Goal: Transaction & Acquisition: Purchase product/service

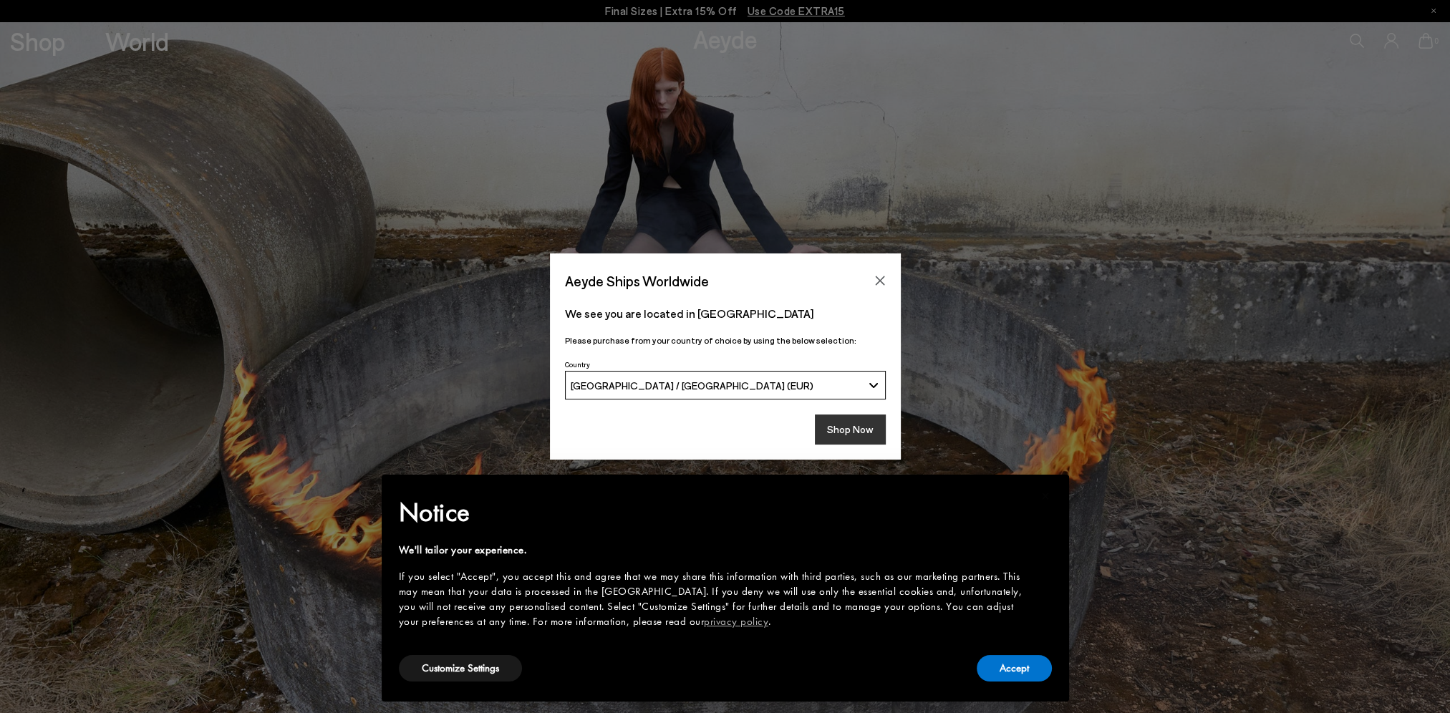
click at [829, 424] on button "Shop Now" at bounding box center [850, 430] width 71 height 30
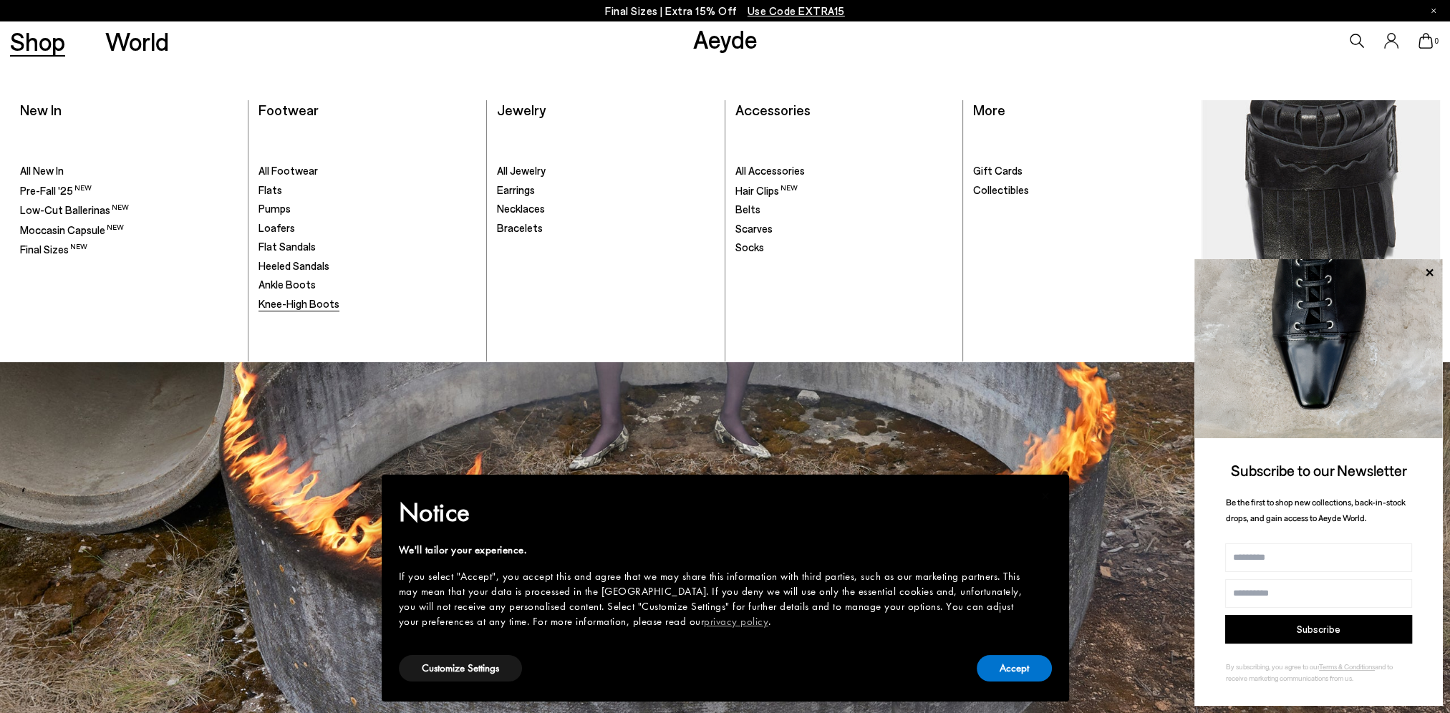
click at [309, 301] on span "Knee-High Boots" at bounding box center [298, 303] width 81 height 13
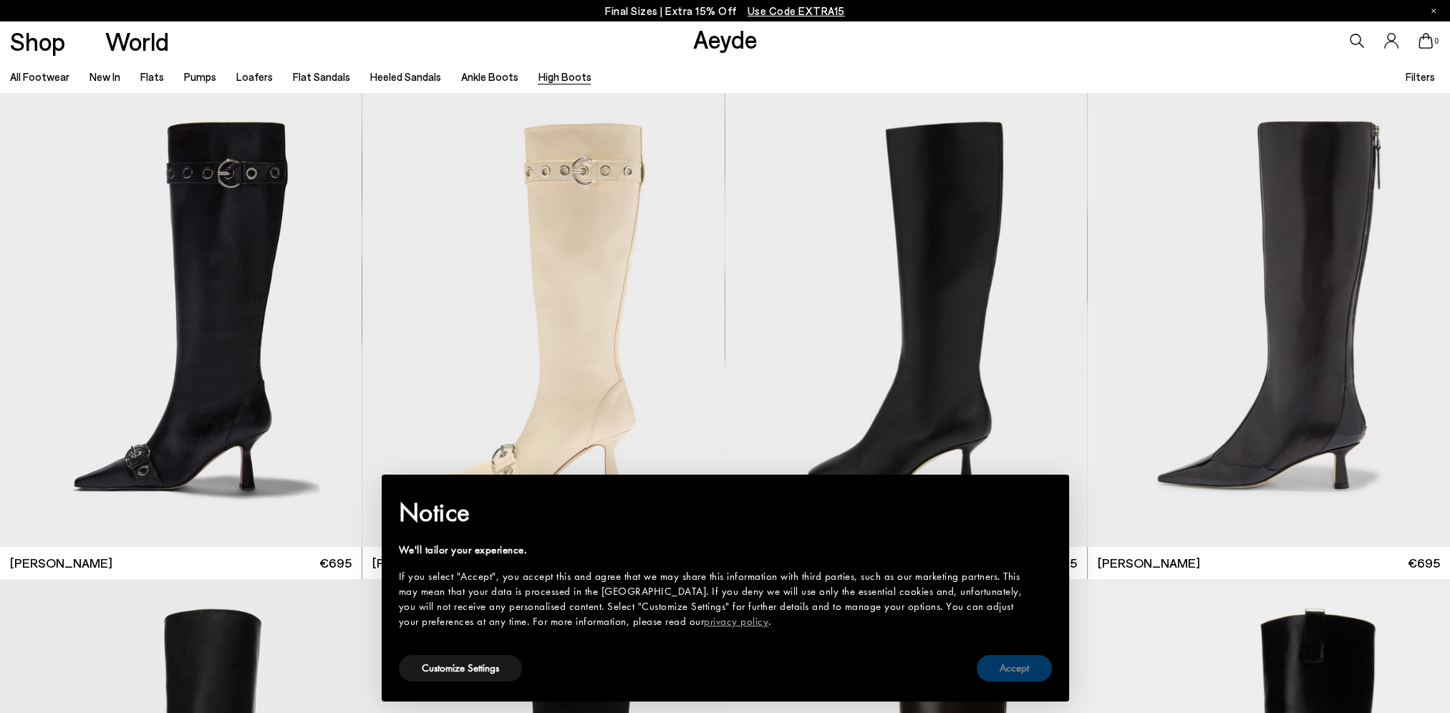
click at [1037, 664] on button "Accept" at bounding box center [1014, 668] width 75 height 26
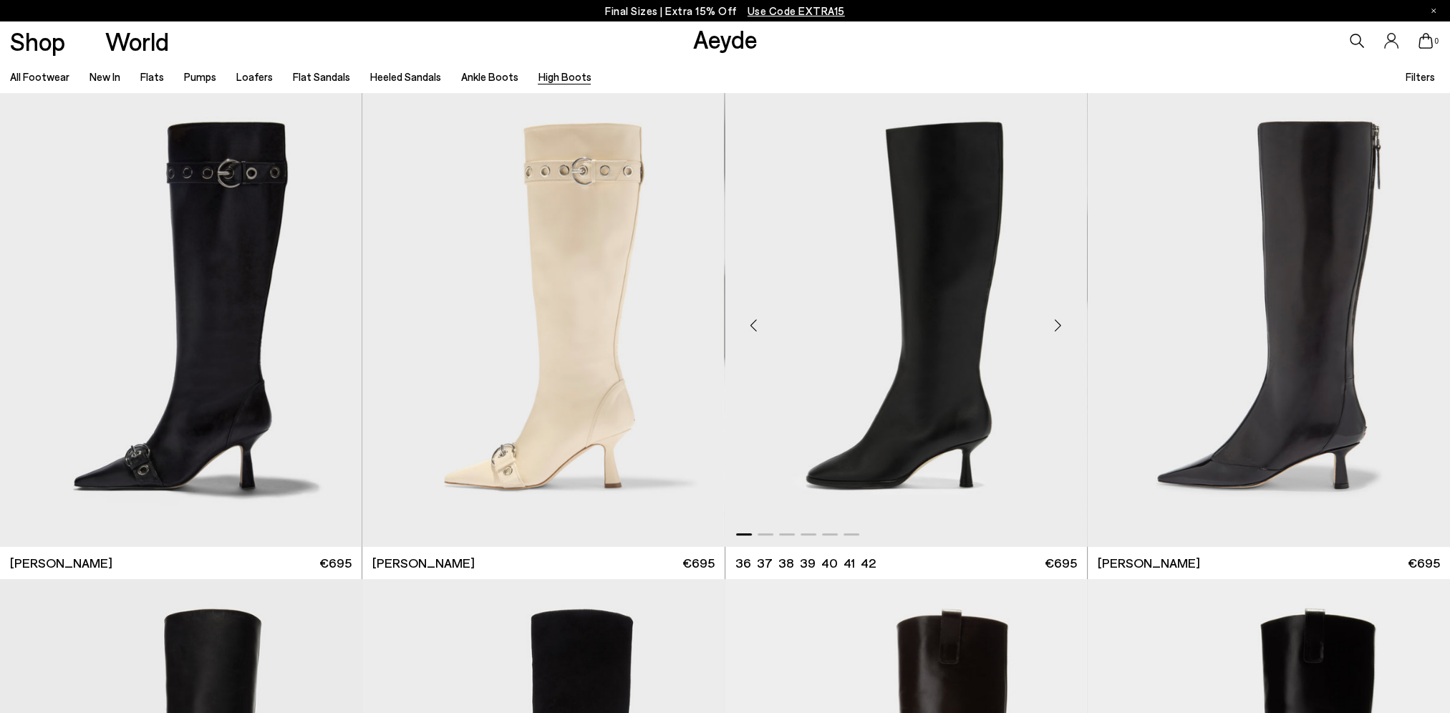
click at [1060, 325] on div "Next slide" at bounding box center [1058, 325] width 43 height 43
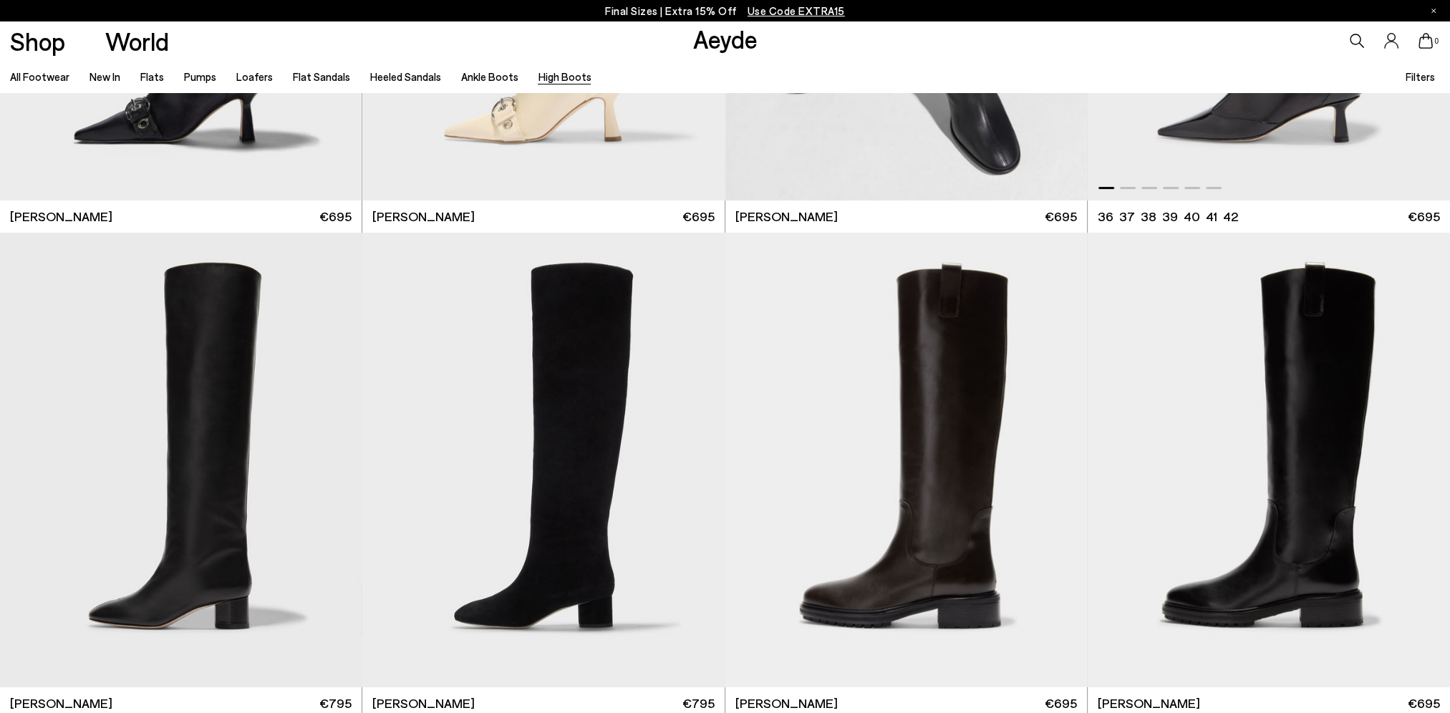
scroll to position [430, 0]
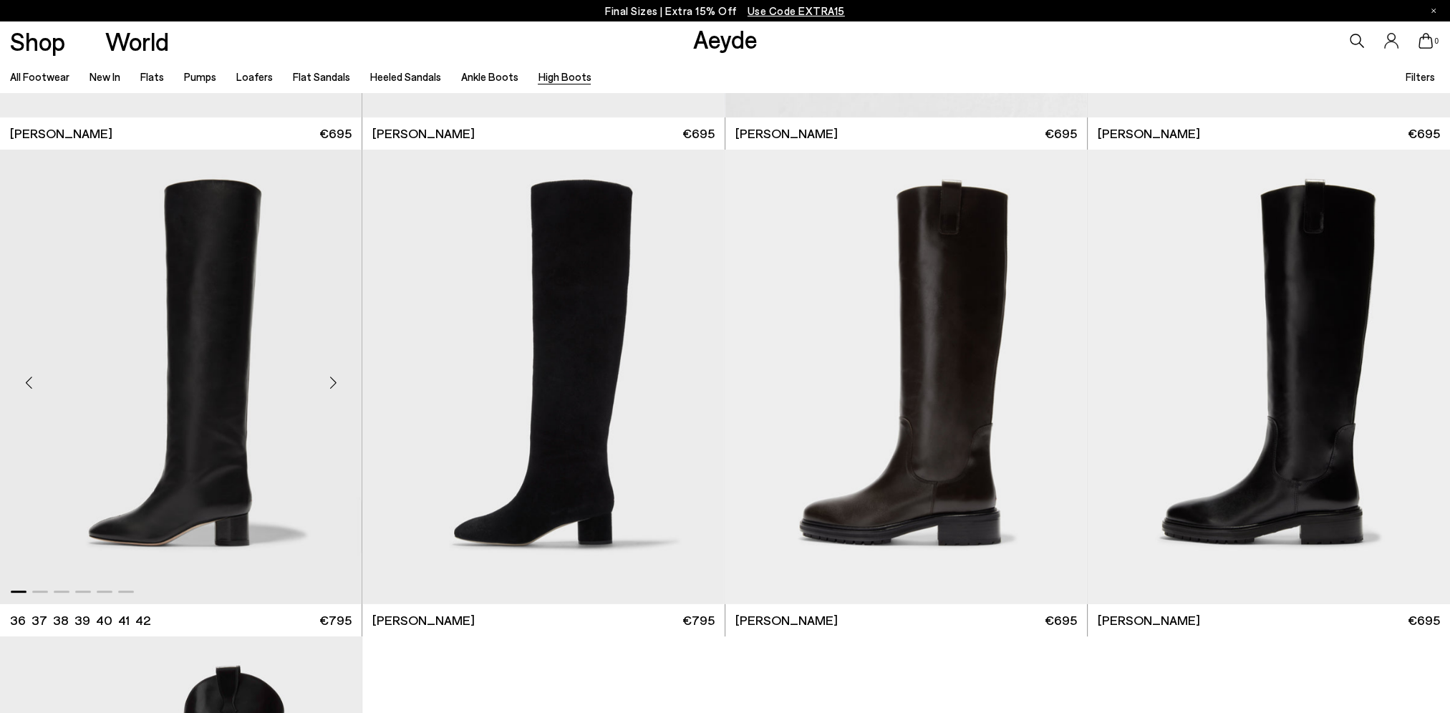
click at [332, 379] on div "Next slide" at bounding box center [332, 382] width 43 height 43
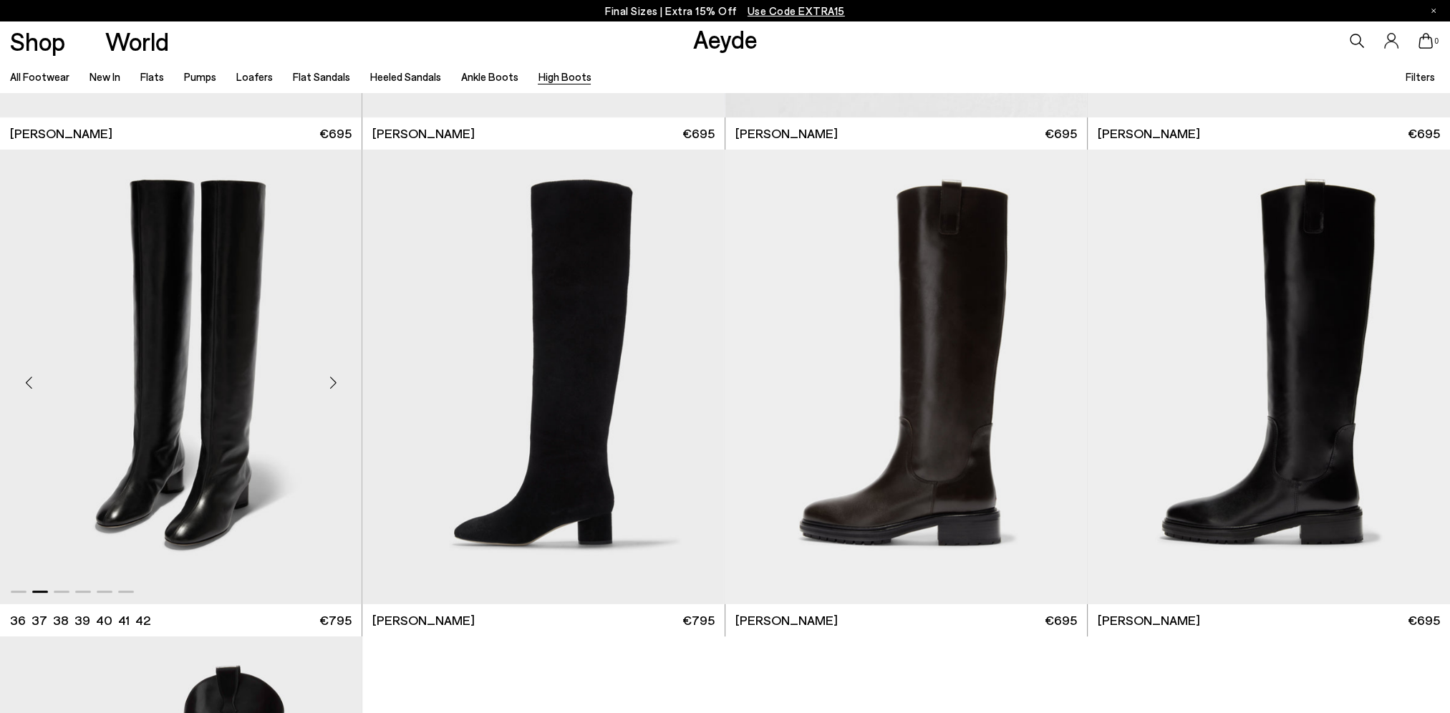
click at [332, 379] on div "Next slide" at bounding box center [332, 382] width 43 height 43
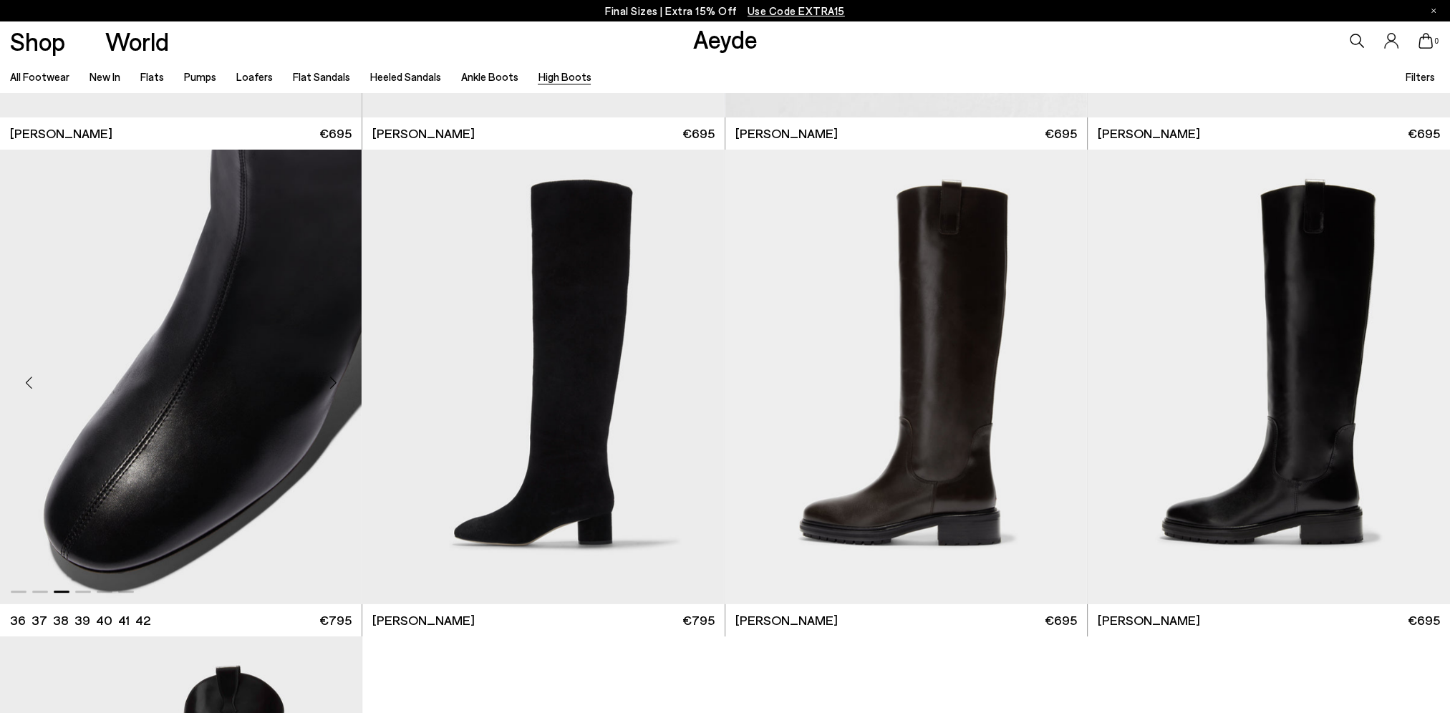
click at [332, 379] on div "Next slide" at bounding box center [332, 382] width 43 height 43
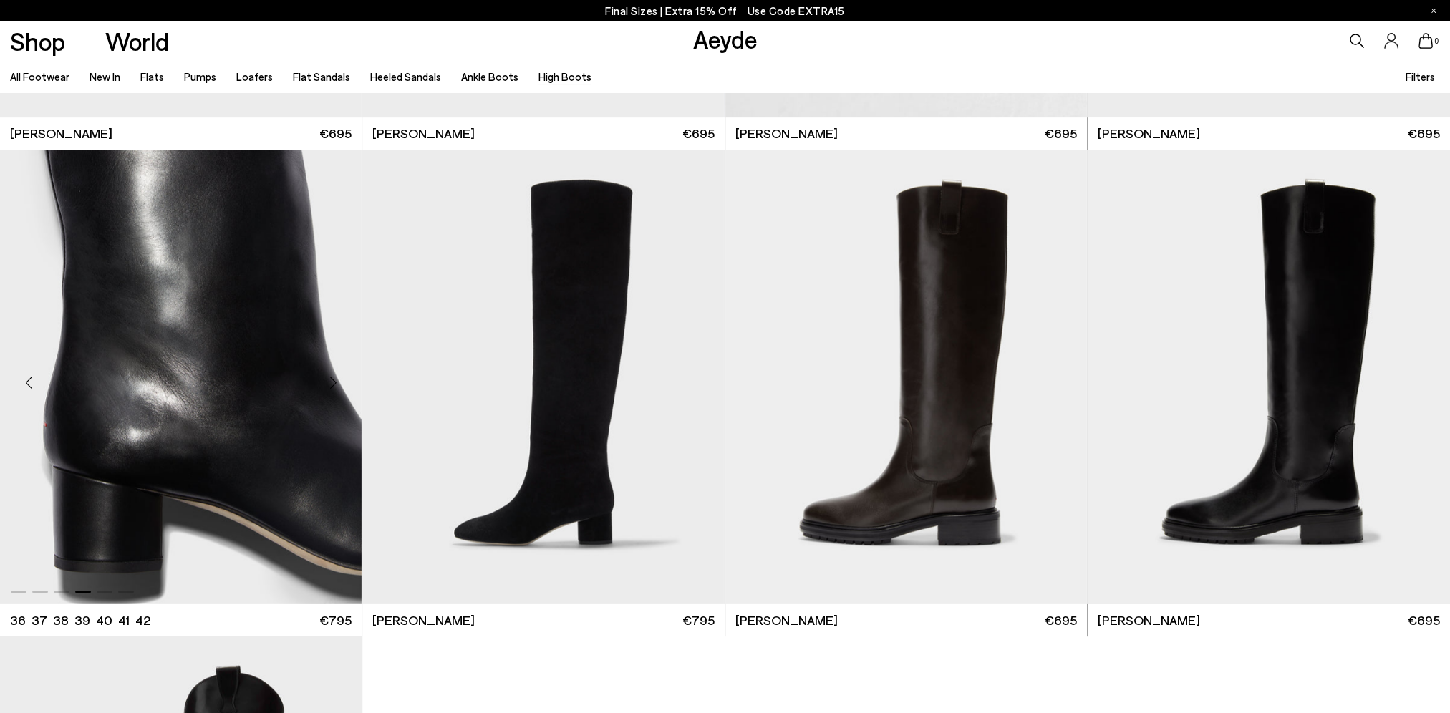
click at [332, 379] on div "Next slide" at bounding box center [332, 382] width 43 height 43
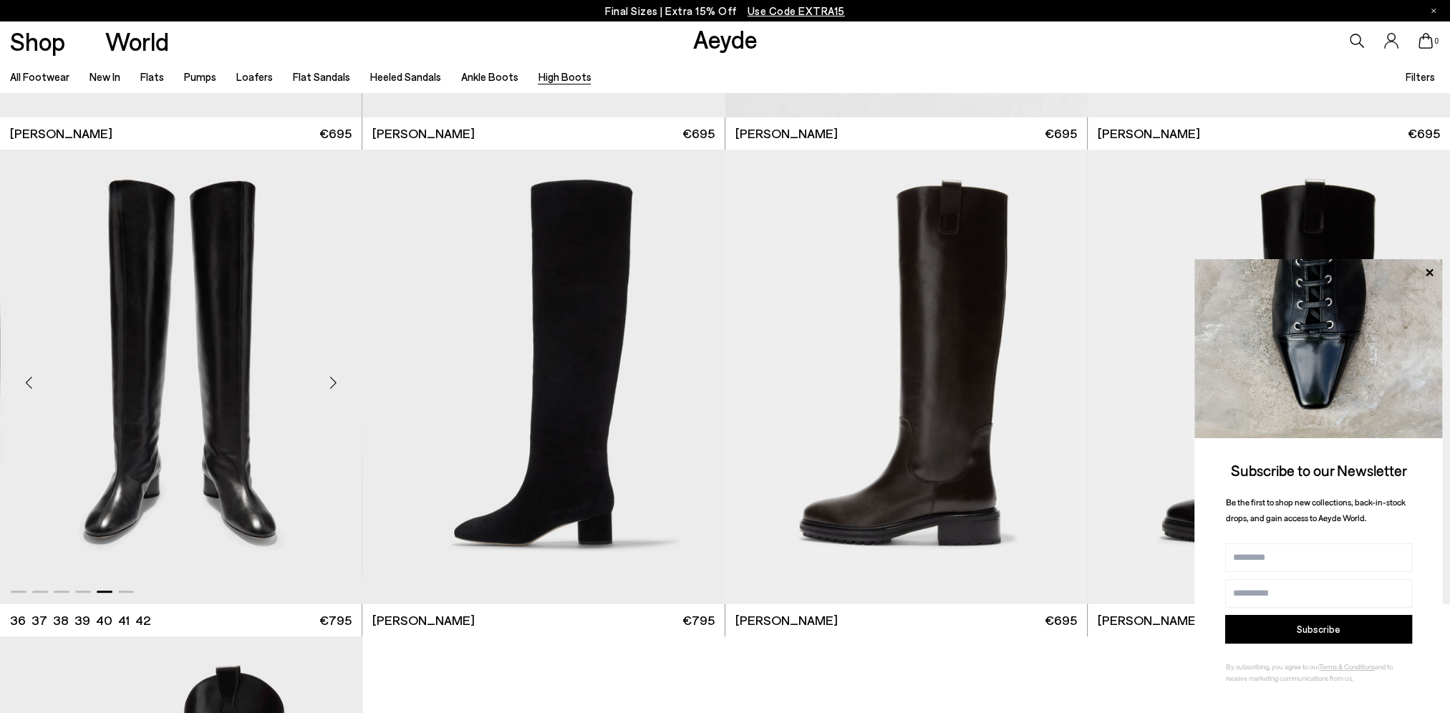
click at [332, 379] on div "Next slide" at bounding box center [332, 382] width 43 height 43
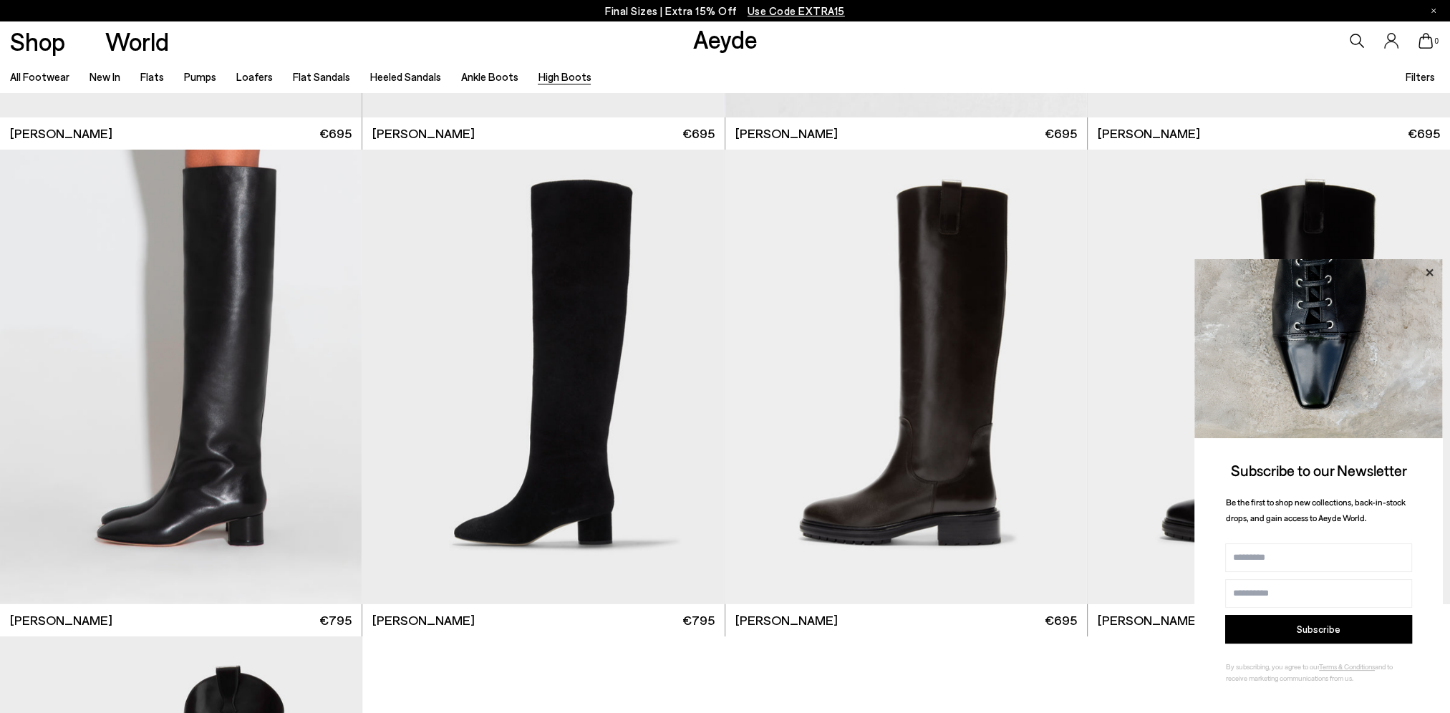
click at [1433, 272] on icon at bounding box center [1429, 272] width 19 height 19
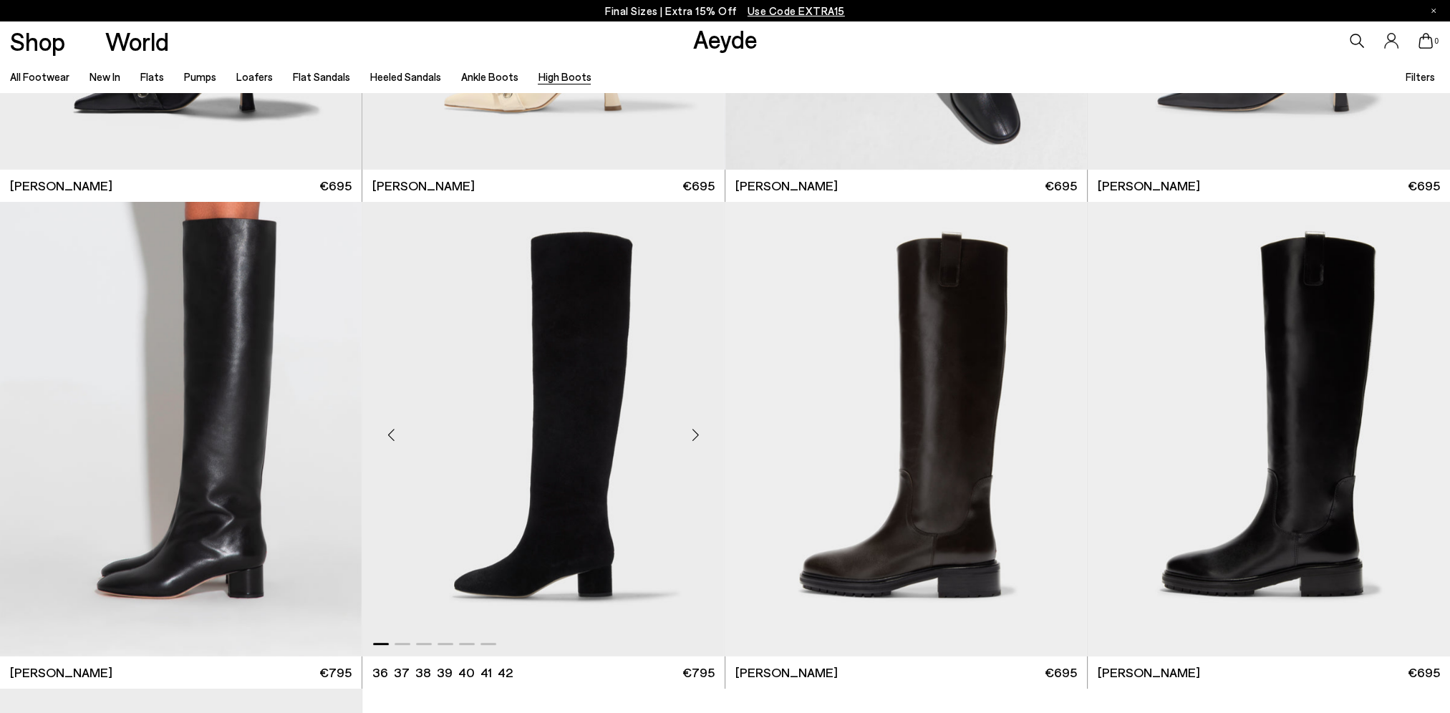
scroll to position [465, 0]
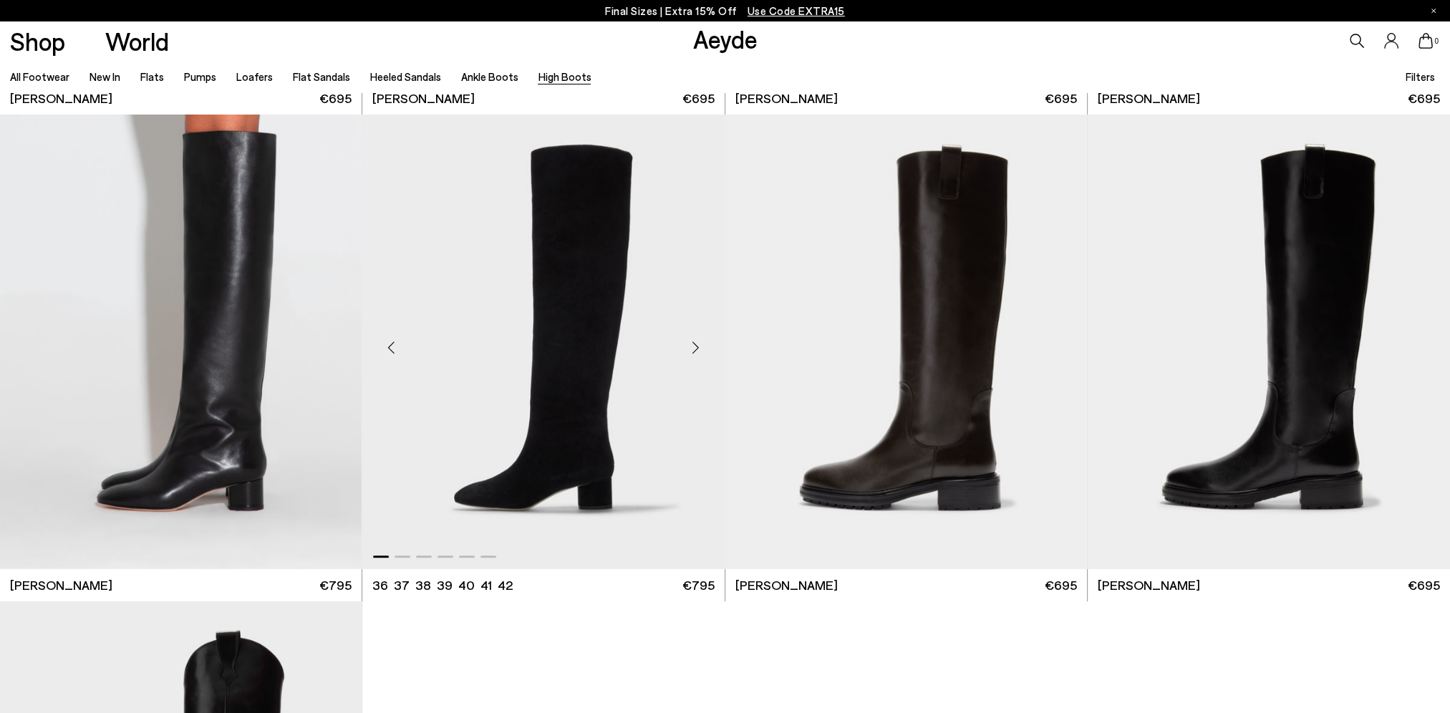
click at [696, 349] on div "Next slide" at bounding box center [695, 347] width 43 height 43
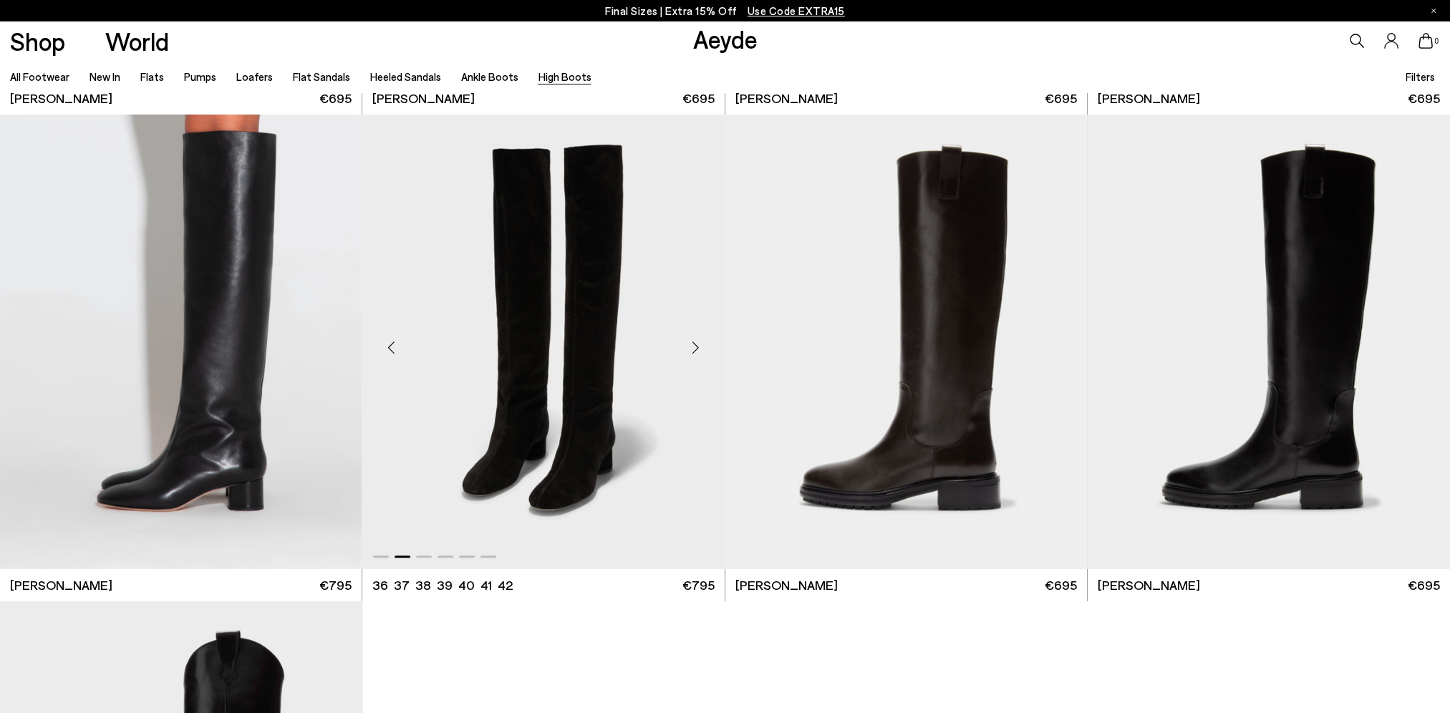
click at [696, 349] on div "Next slide" at bounding box center [695, 347] width 43 height 43
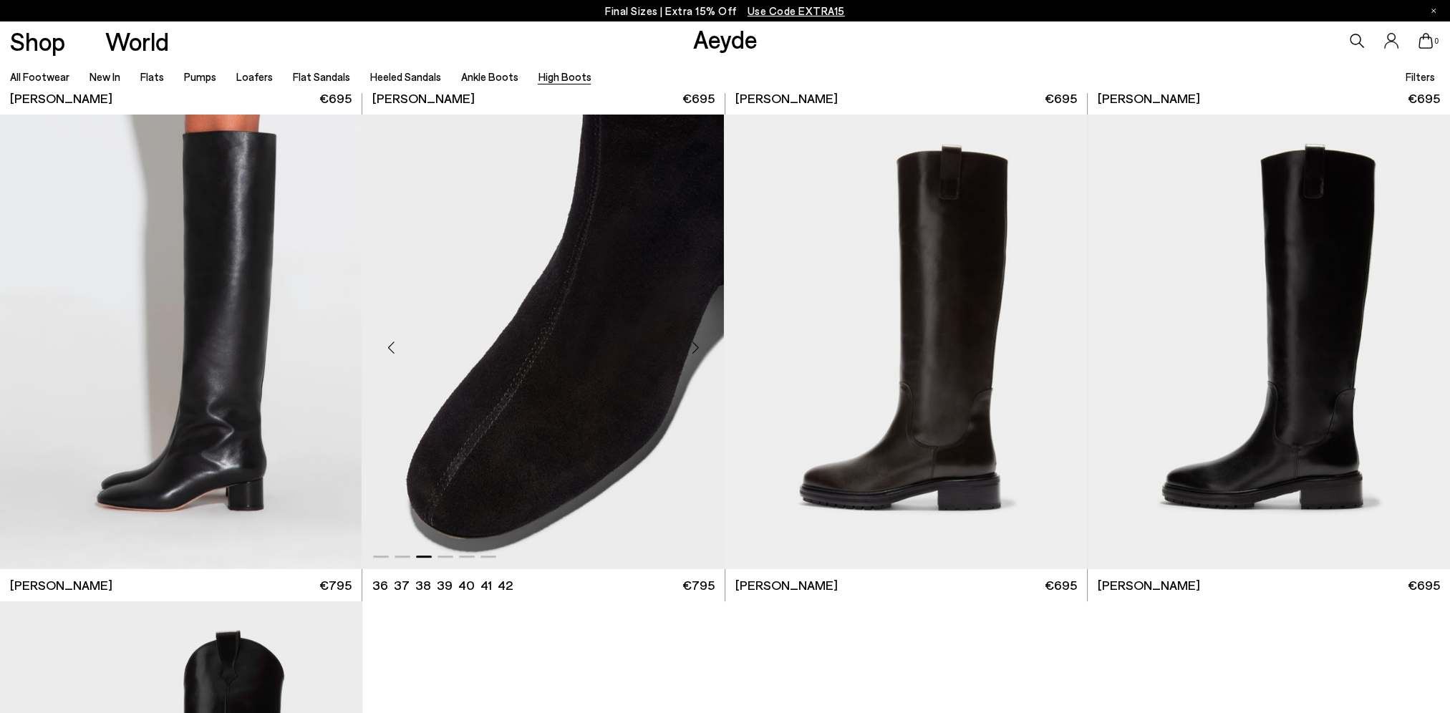
click at [696, 349] on div "Next slide" at bounding box center [695, 347] width 43 height 43
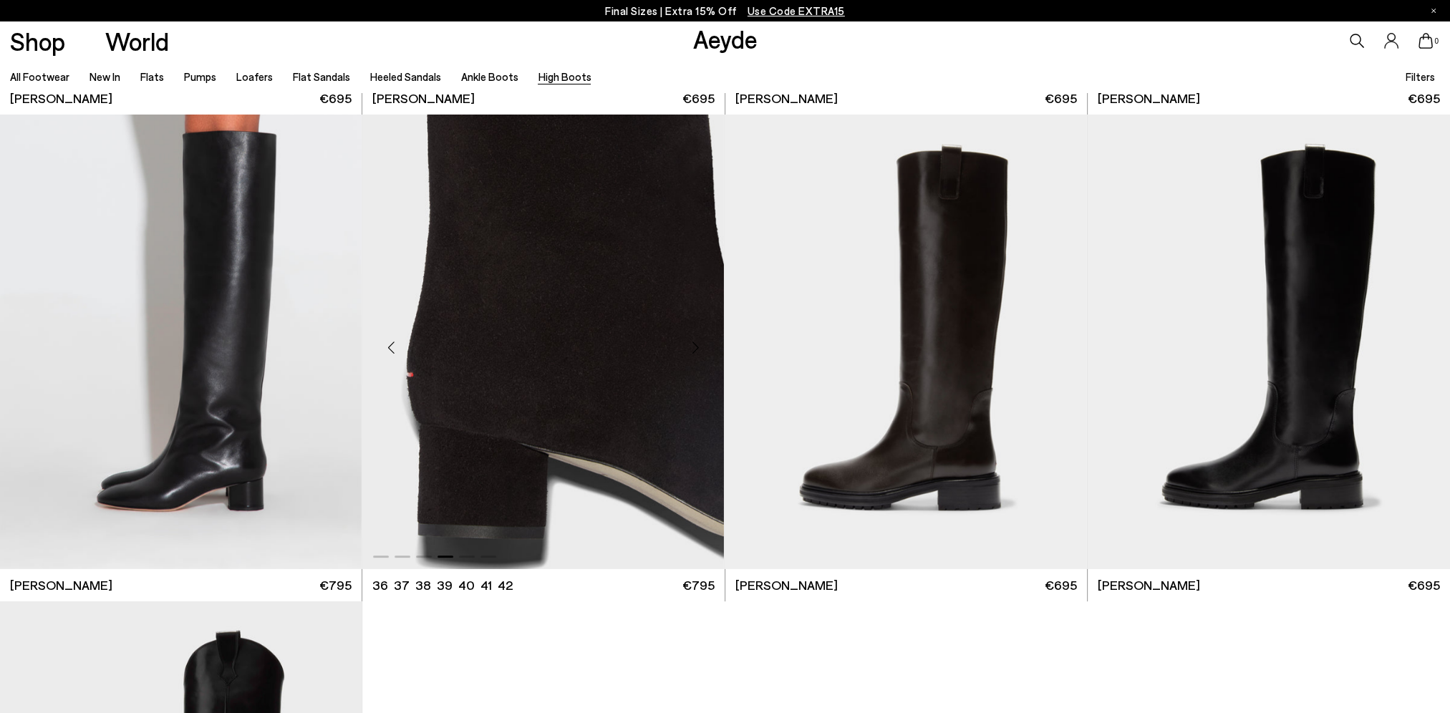
click at [696, 349] on div "Next slide" at bounding box center [695, 347] width 43 height 43
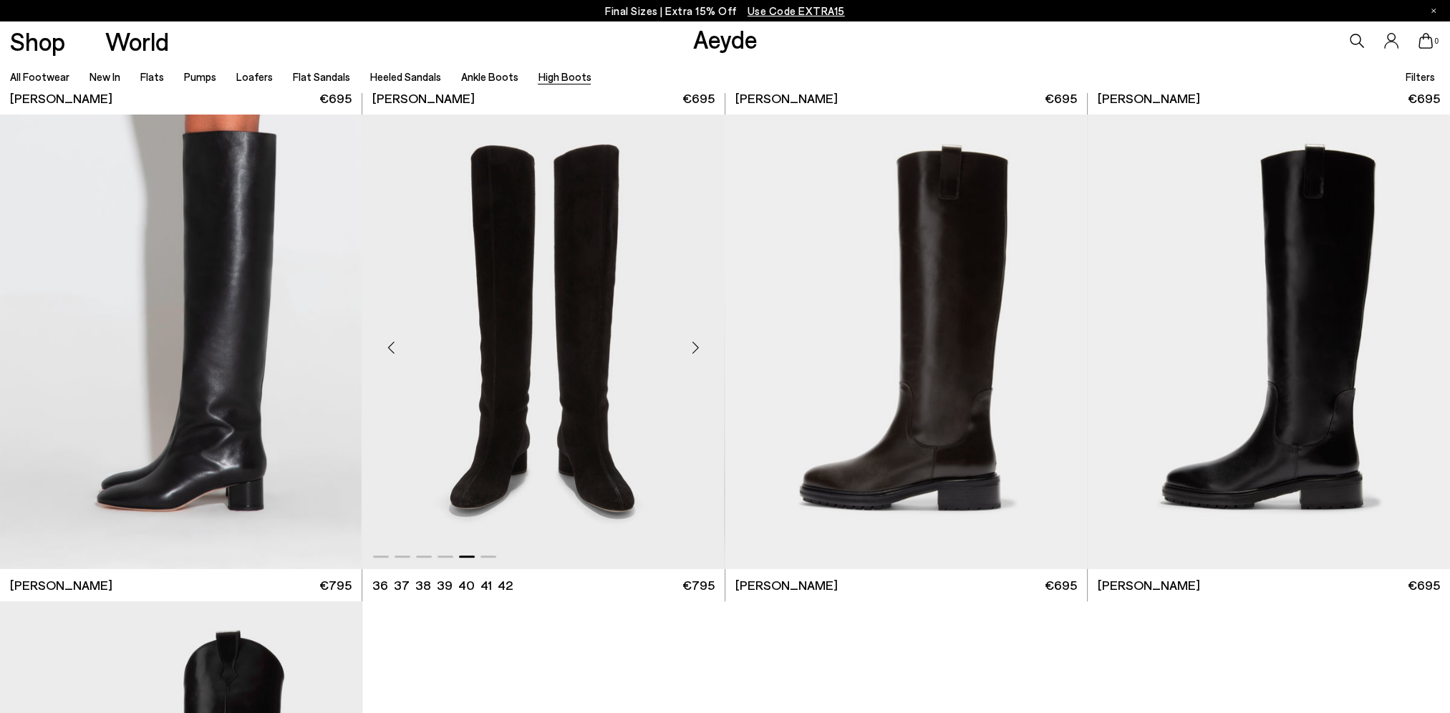
click at [696, 349] on div "Next slide" at bounding box center [695, 347] width 43 height 43
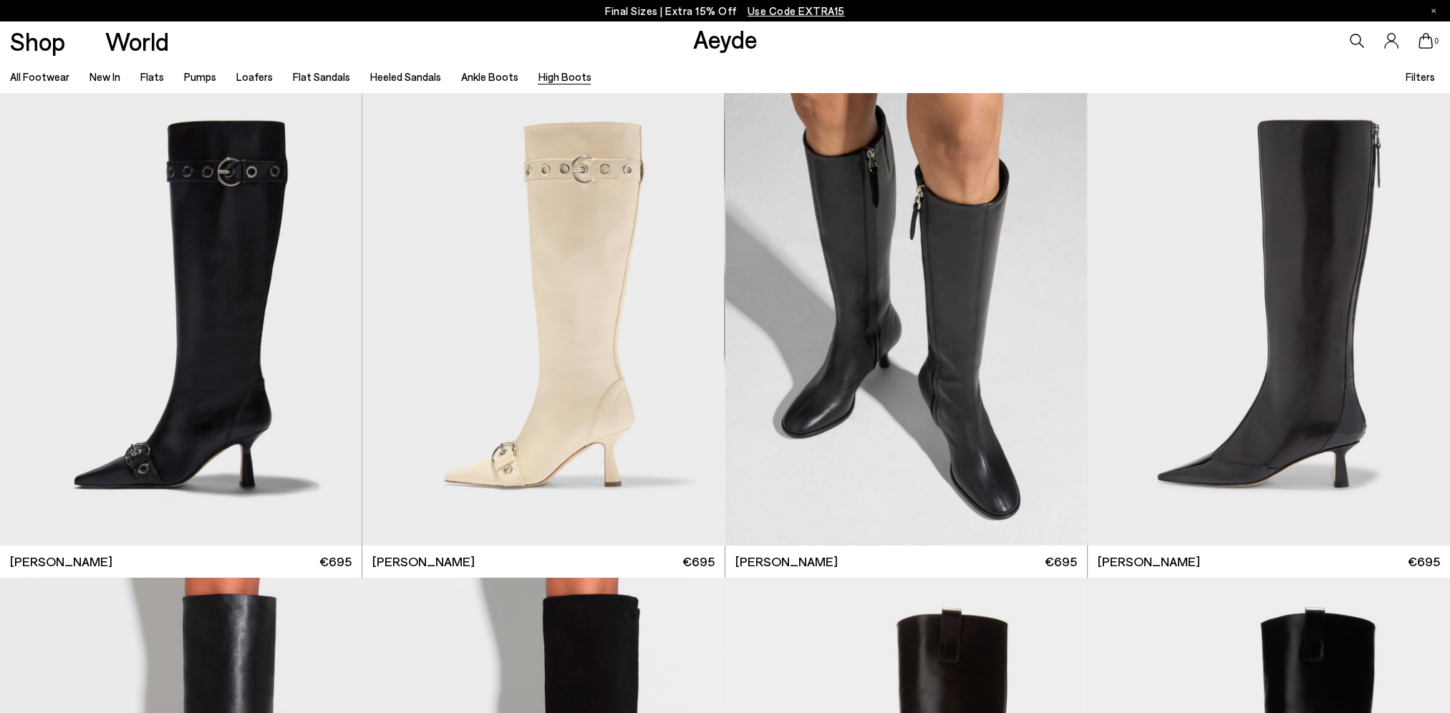
scroll to position [0, 0]
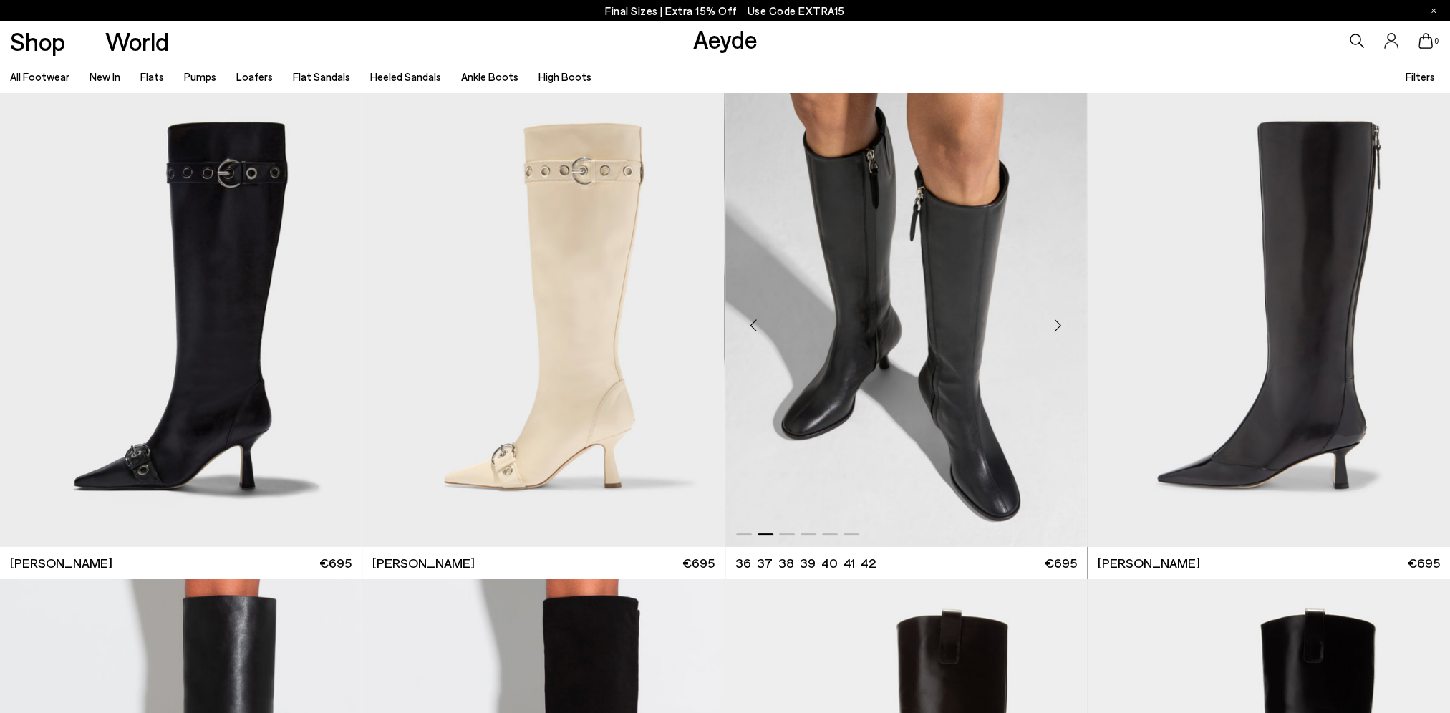
click at [1057, 327] on div "Next slide" at bounding box center [1058, 325] width 43 height 43
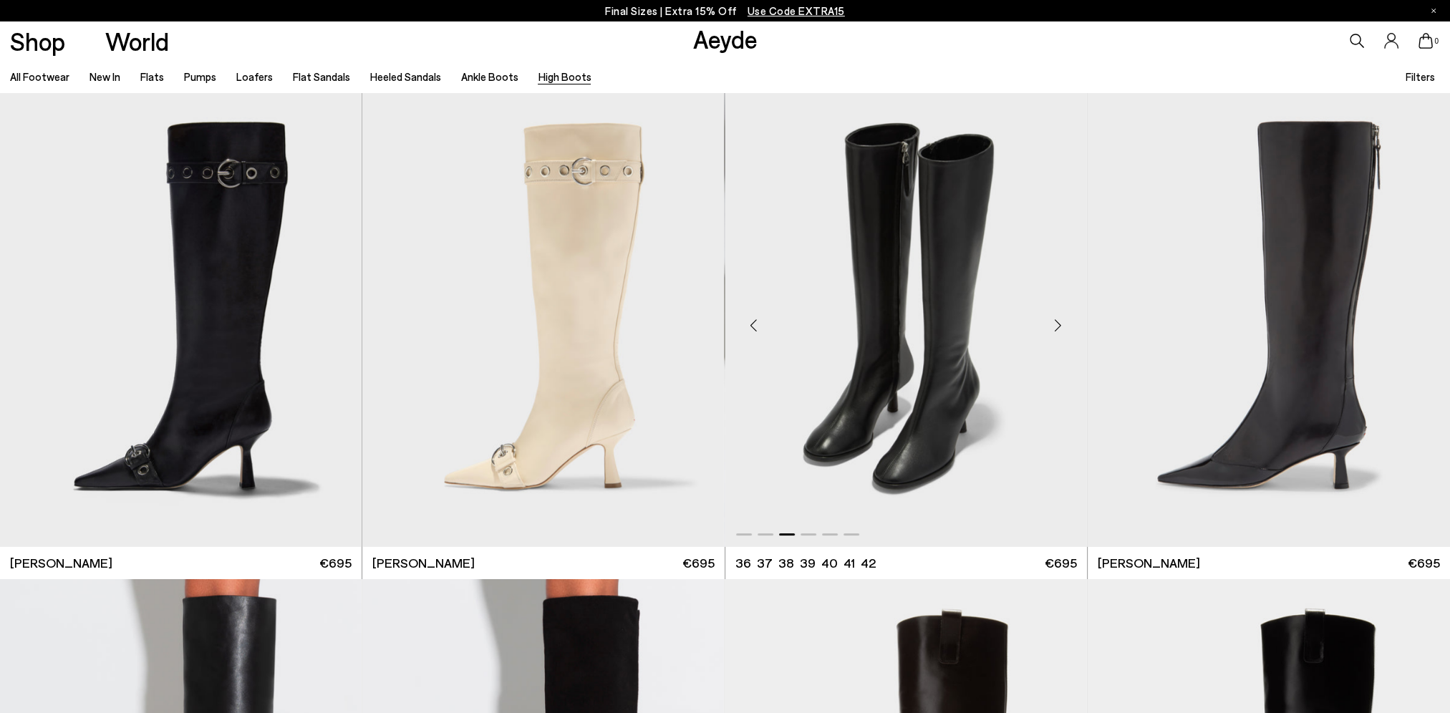
click at [1057, 327] on div "Next slide" at bounding box center [1058, 325] width 43 height 43
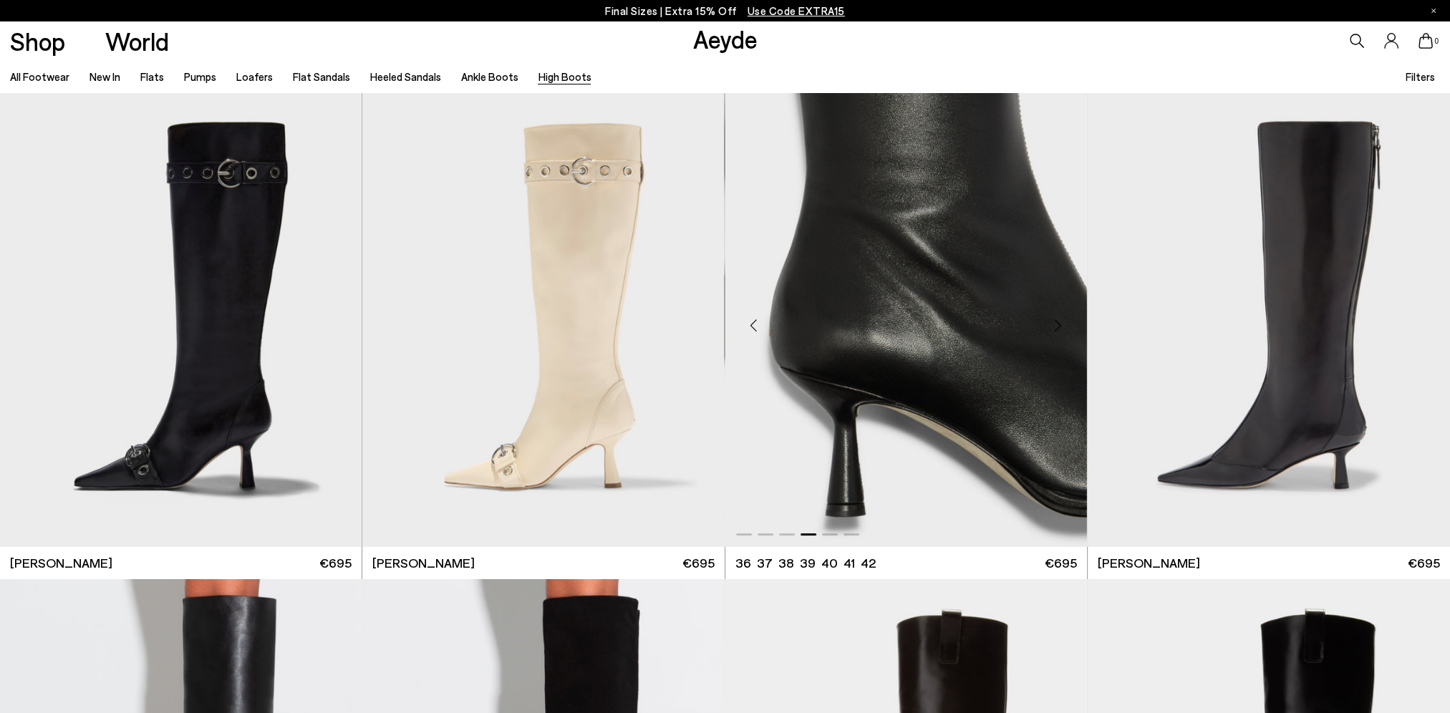
click at [1057, 327] on div "Next slide" at bounding box center [1058, 325] width 43 height 43
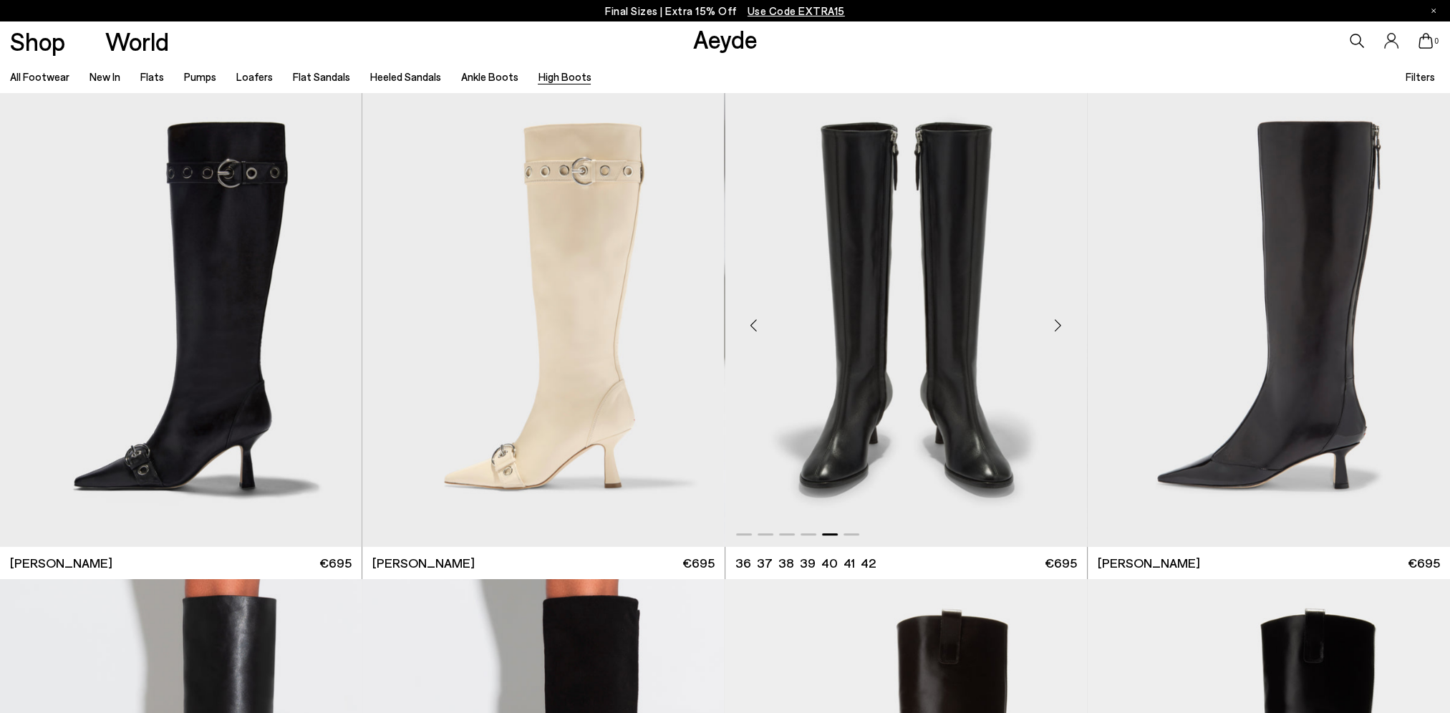
click at [1057, 327] on div "Next slide" at bounding box center [1058, 325] width 43 height 43
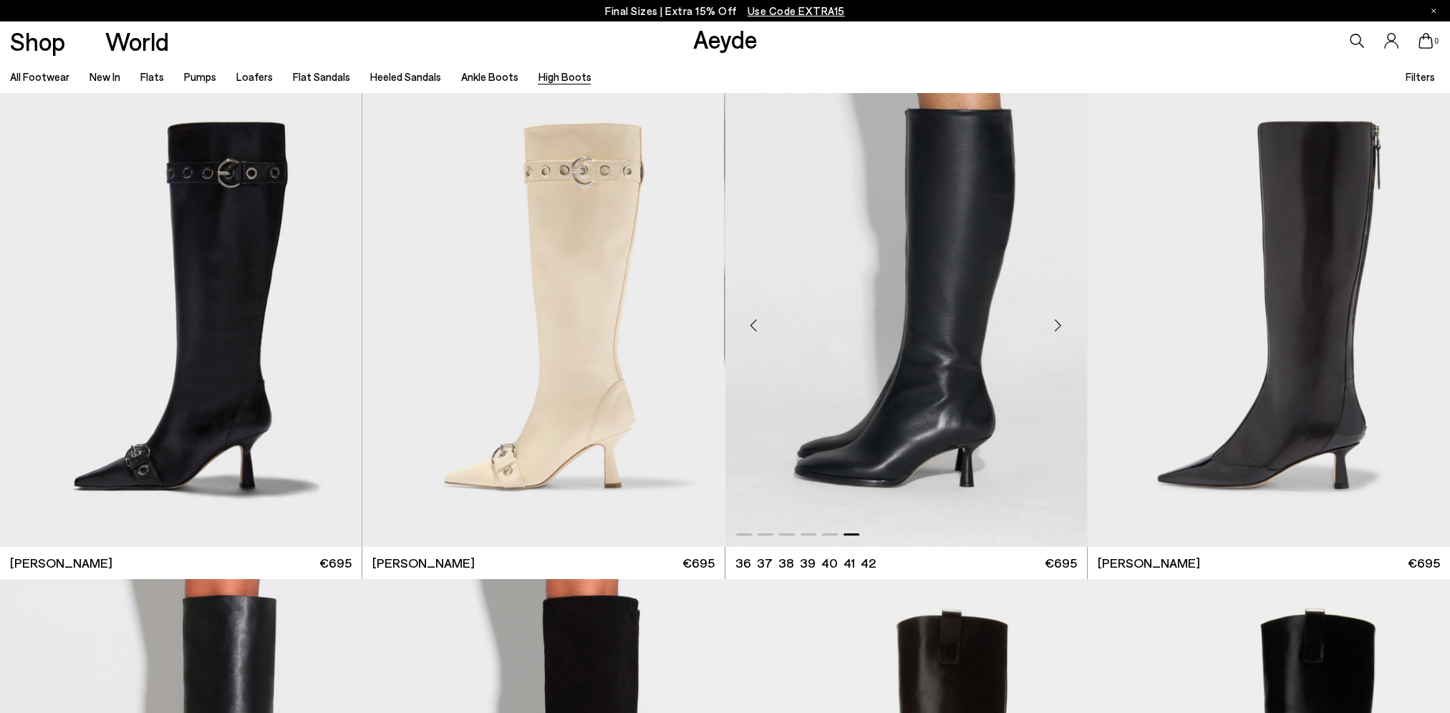
click at [1057, 327] on div "Next slide" at bounding box center [1058, 325] width 43 height 43
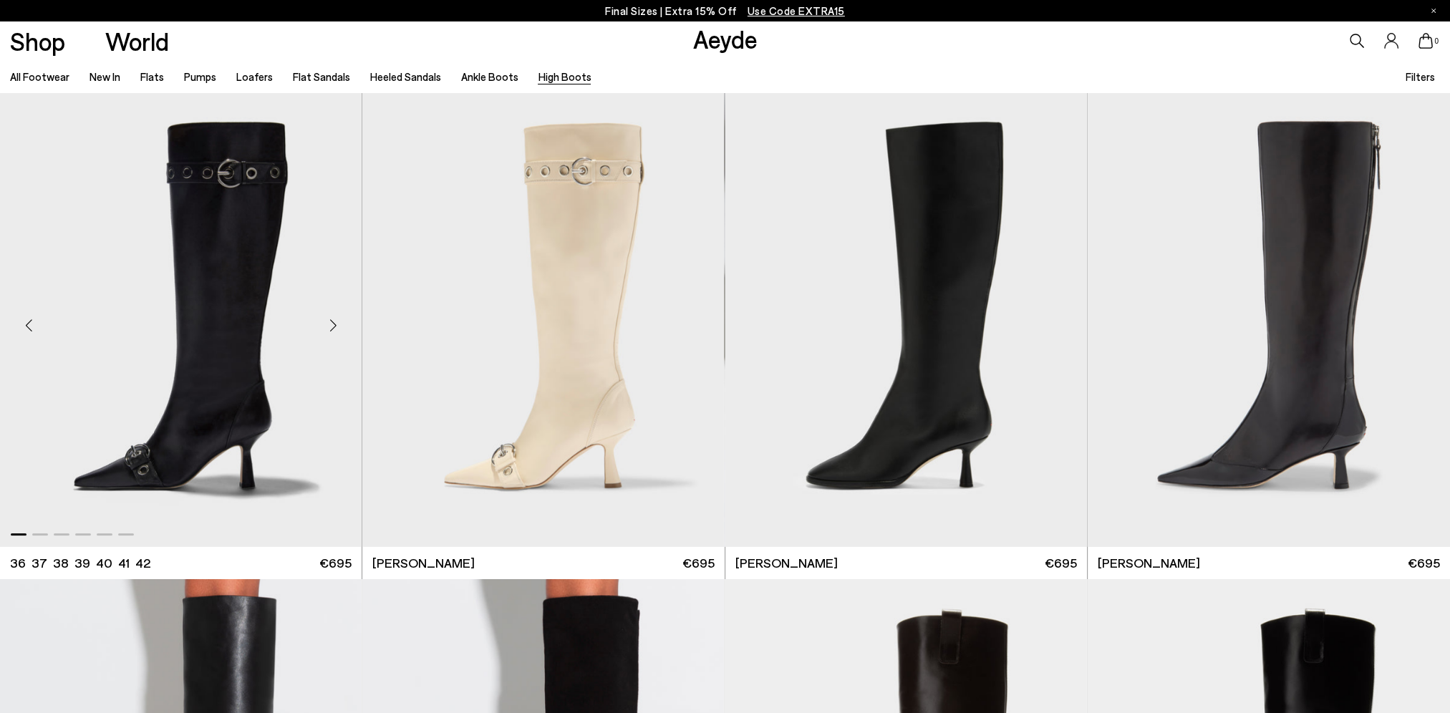
click at [329, 325] on div "Next slide" at bounding box center [332, 325] width 43 height 43
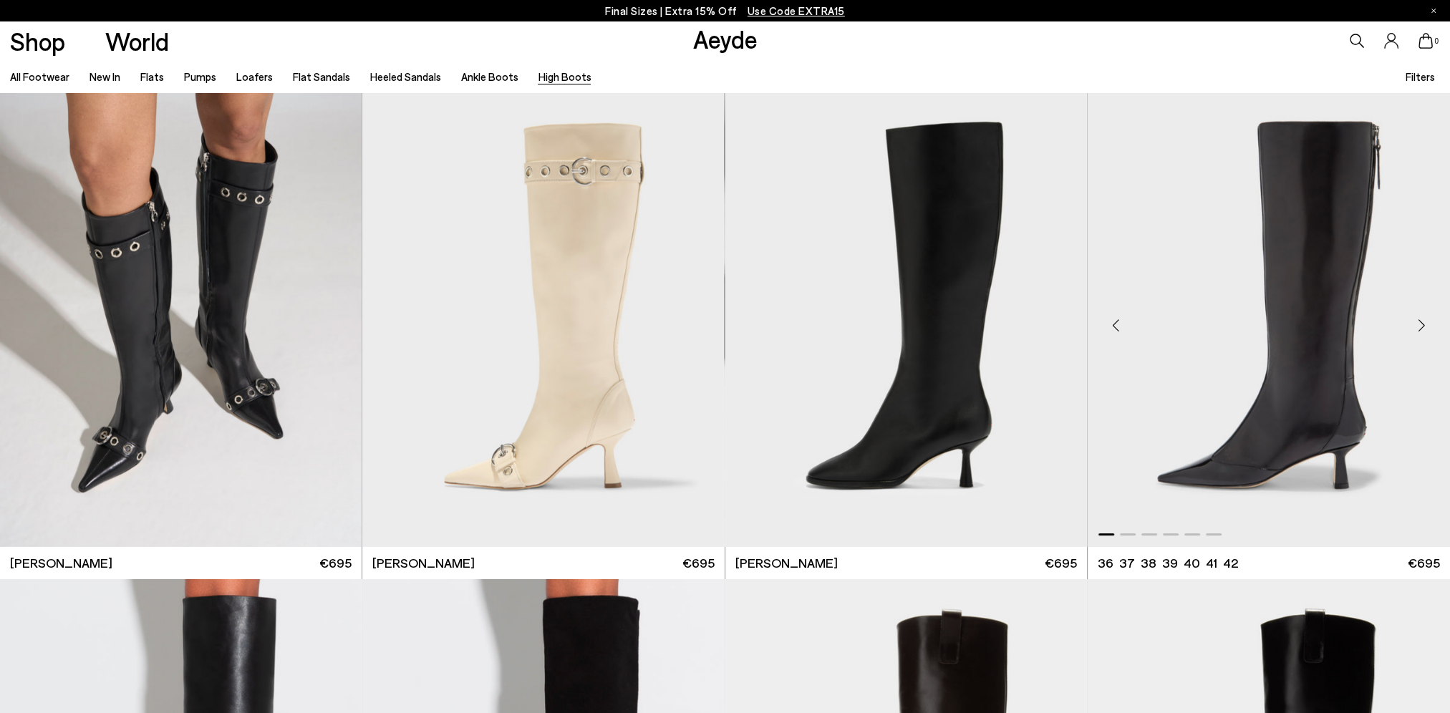
click at [1424, 323] on div "Next slide" at bounding box center [1421, 325] width 43 height 43
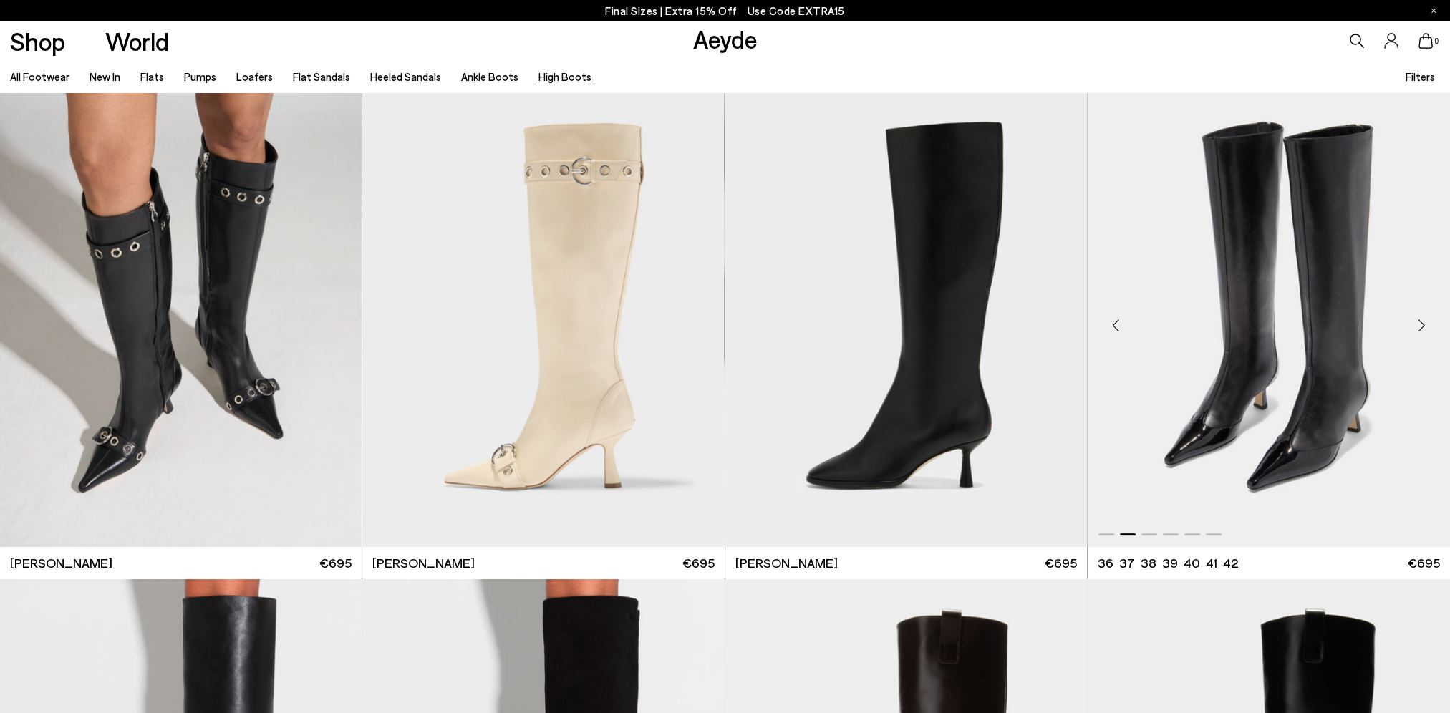
click at [1424, 323] on div "Next slide" at bounding box center [1421, 325] width 43 height 43
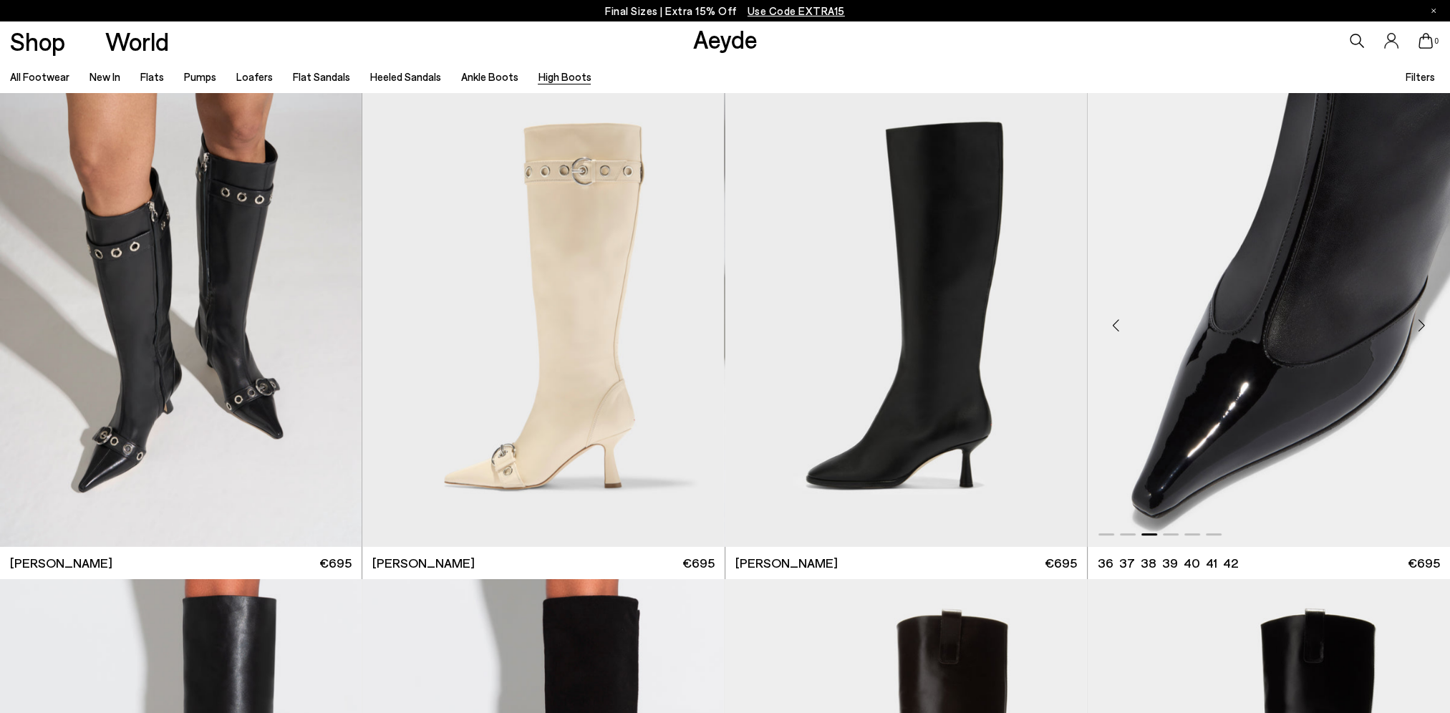
click at [1424, 323] on div "Next slide" at bounding box center [1421, 325] width 43 height 43
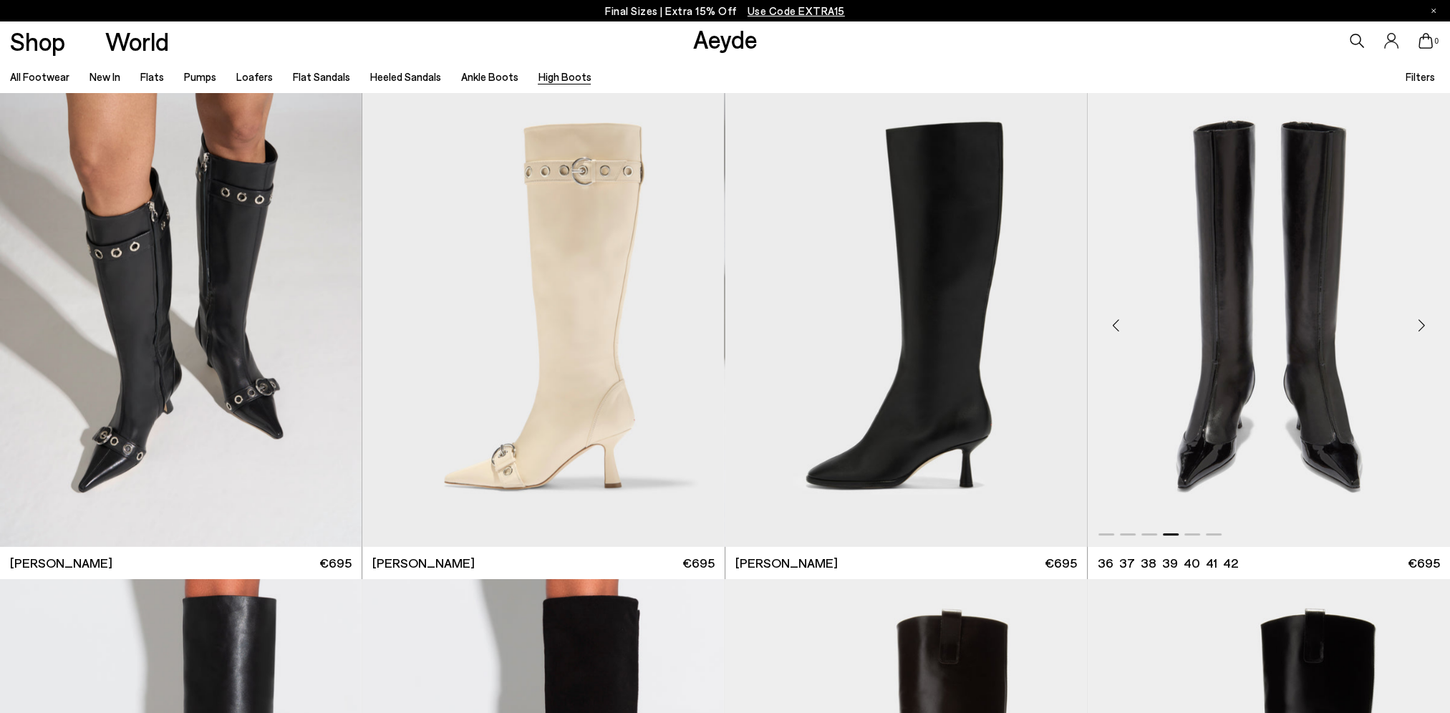
click at [1424, 323] on div "Next slide" at bounding box center [1421, 325] width 43 height 43
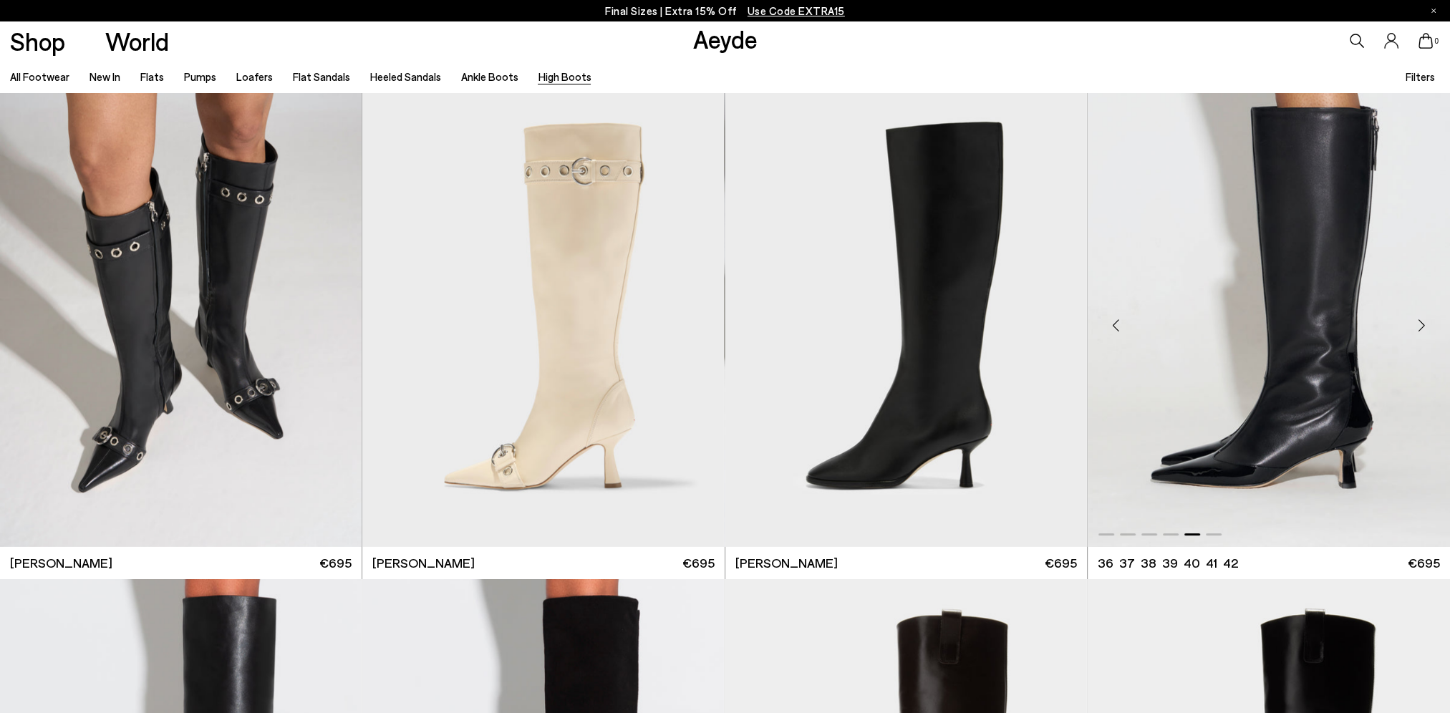
click at [1424, 323] on div "Next slide" at bounding box center [1421, 325] width 43 height 43
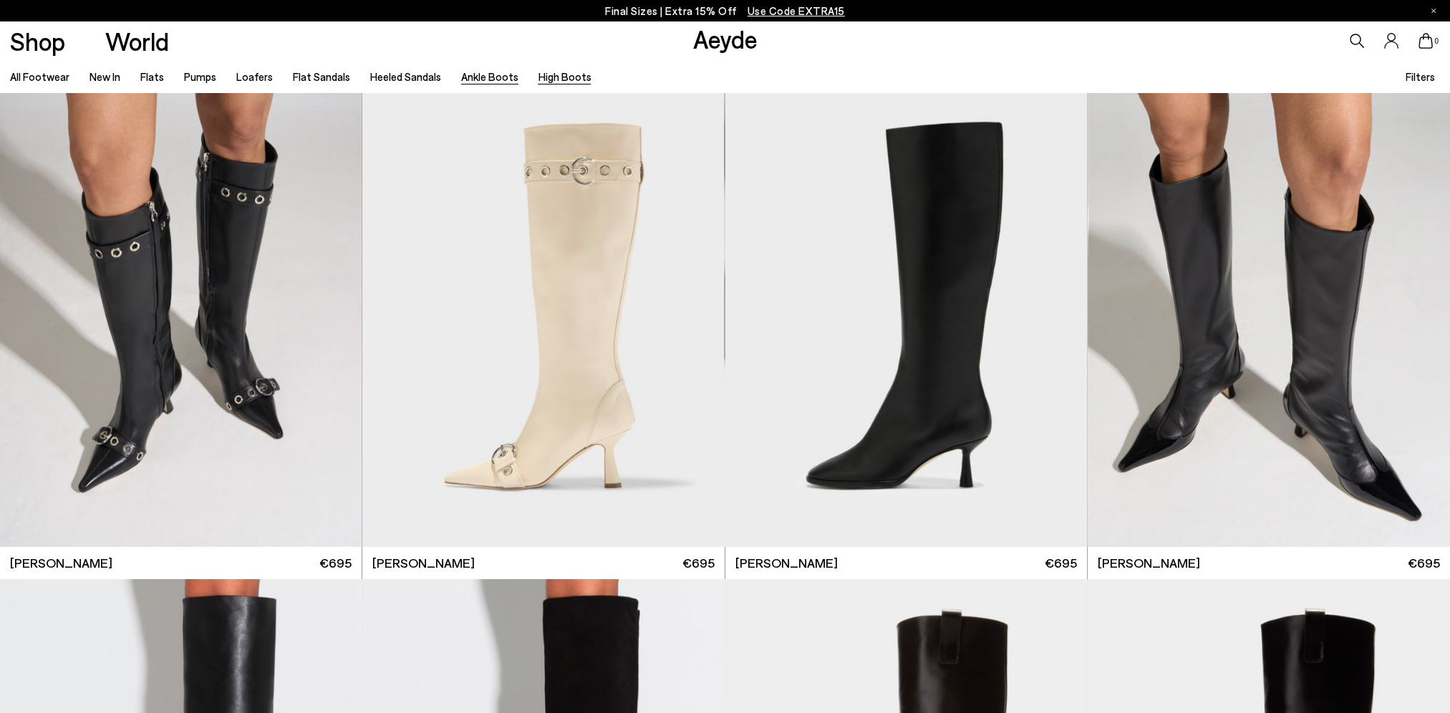
click at [490, 77] on link "Ankle Boots" at bounding box center [489, 76] width 57 height 13
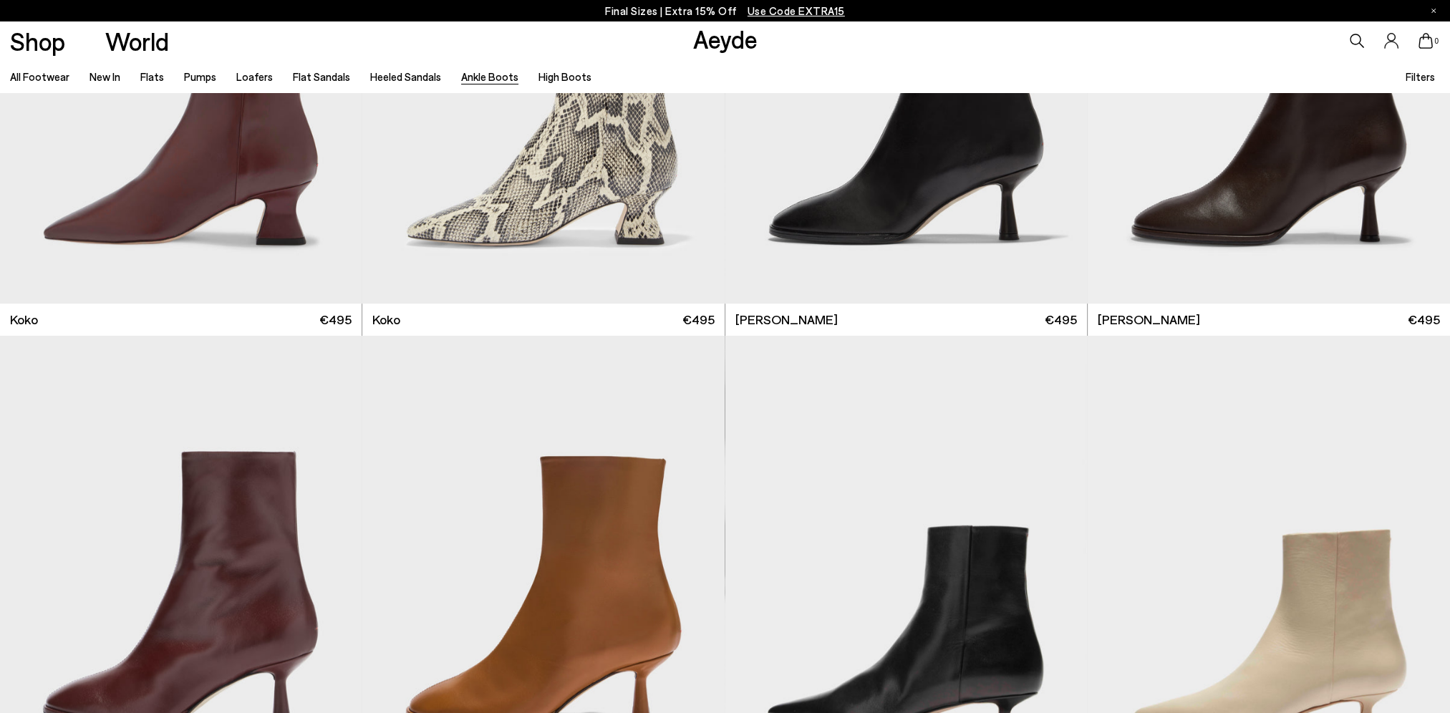
scroll to position [1074, 0]
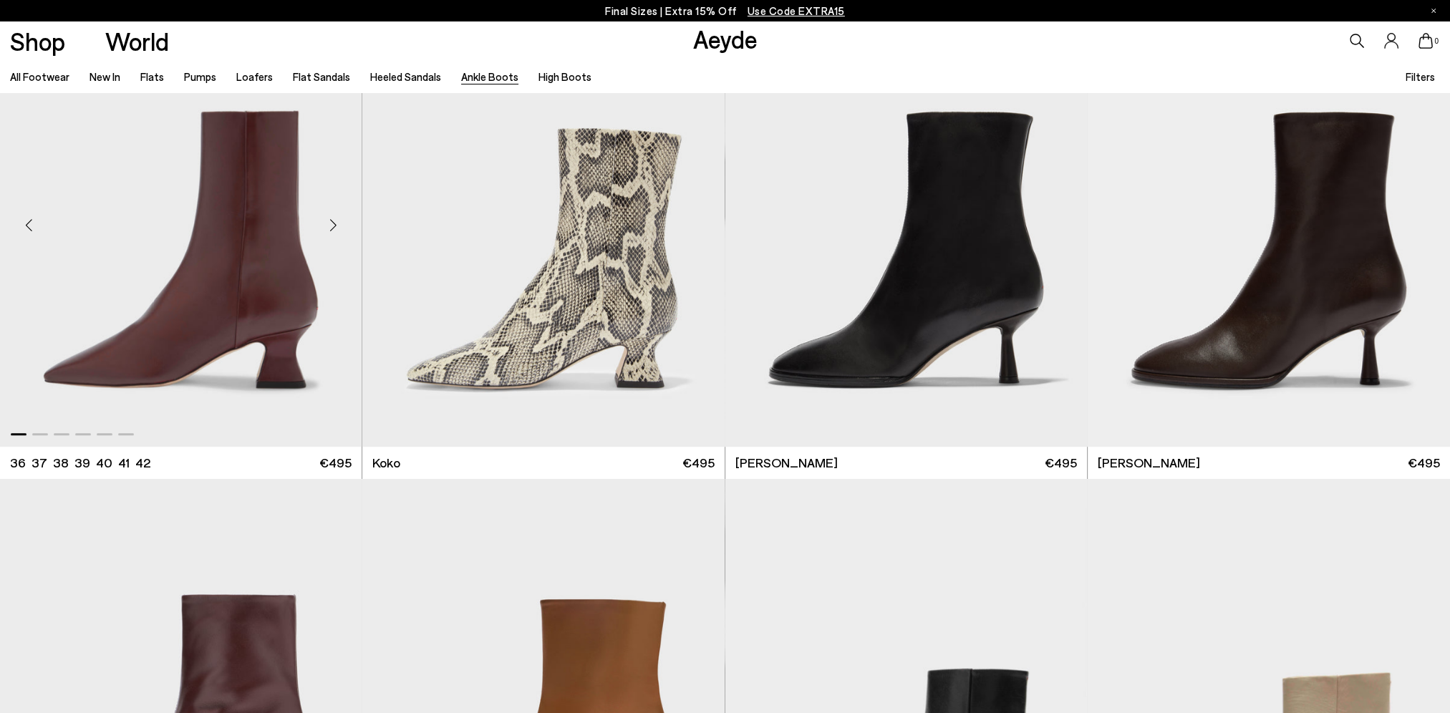
click at [329, 222] on div "Next slide" at bounding box center [332, 224] width 43 height 43
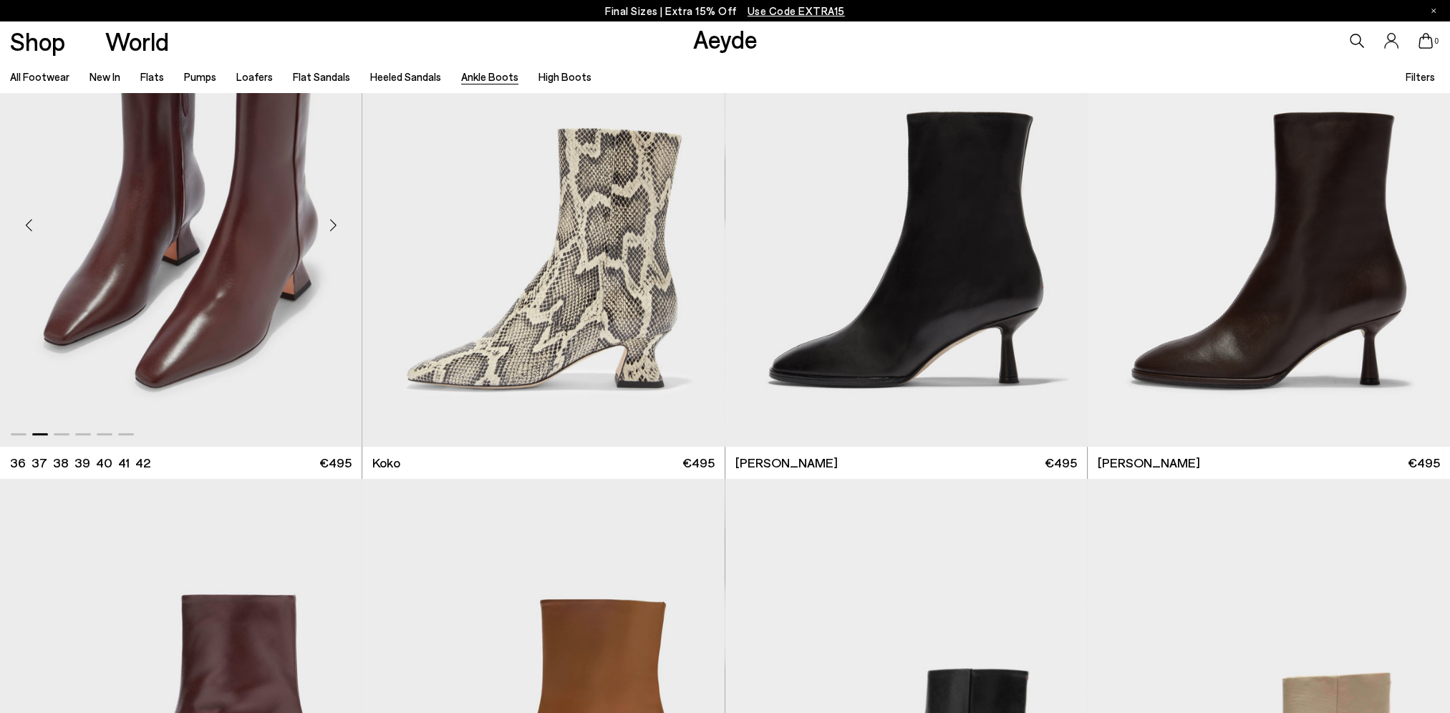
click at [329, 222] on div "Next slide" at bounding box center [332, 224] width 43 height 43
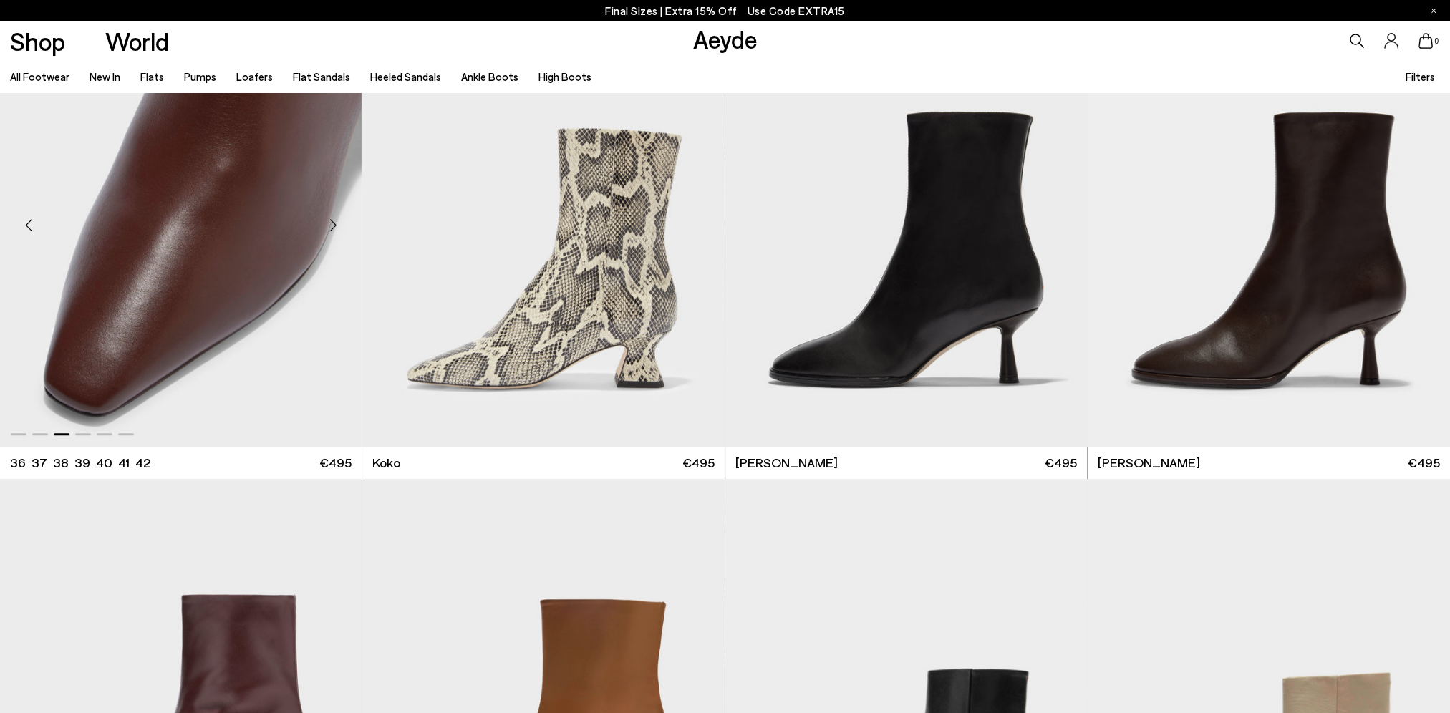
click at [329, 222] on div "Next slide" at bounding box center [332, 224] width 43 height 43
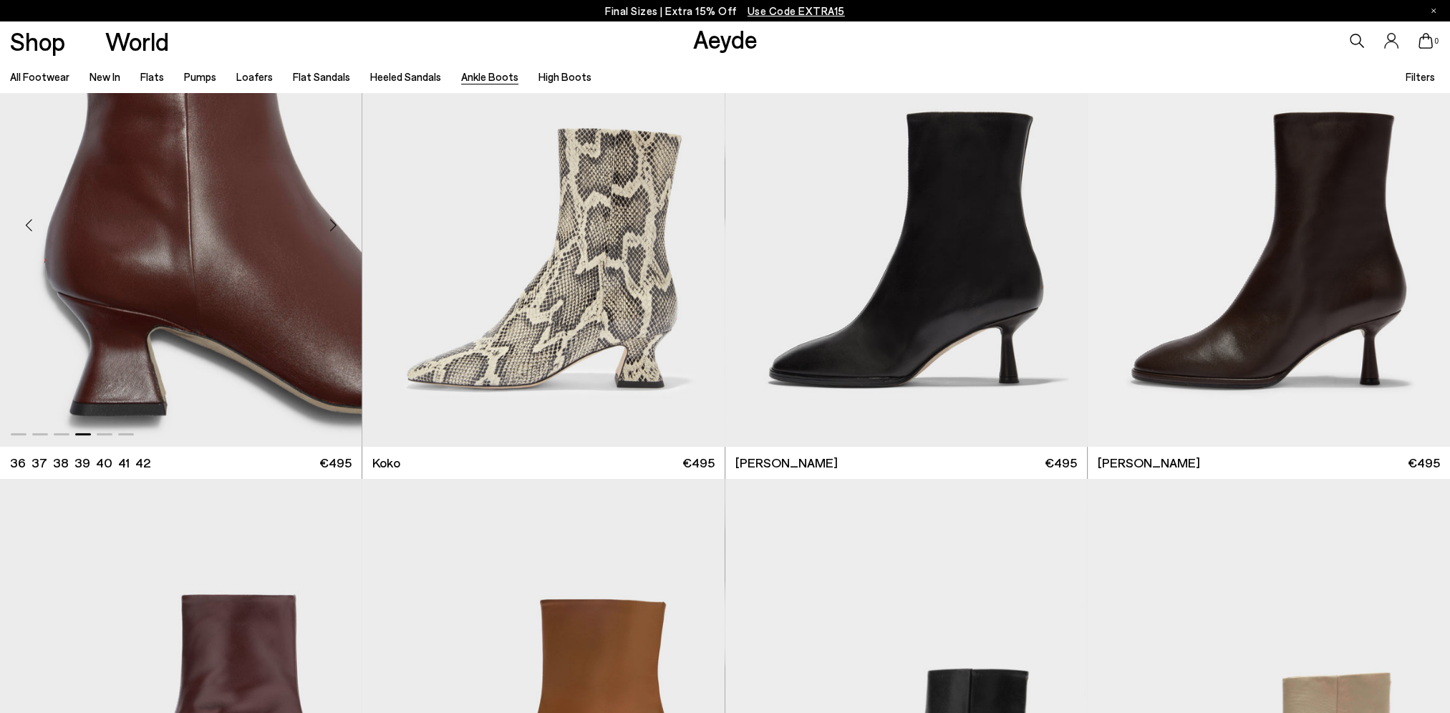
click at [329, 222] on div "Next slide" at bounding box center [332, 224] width 43 height 43
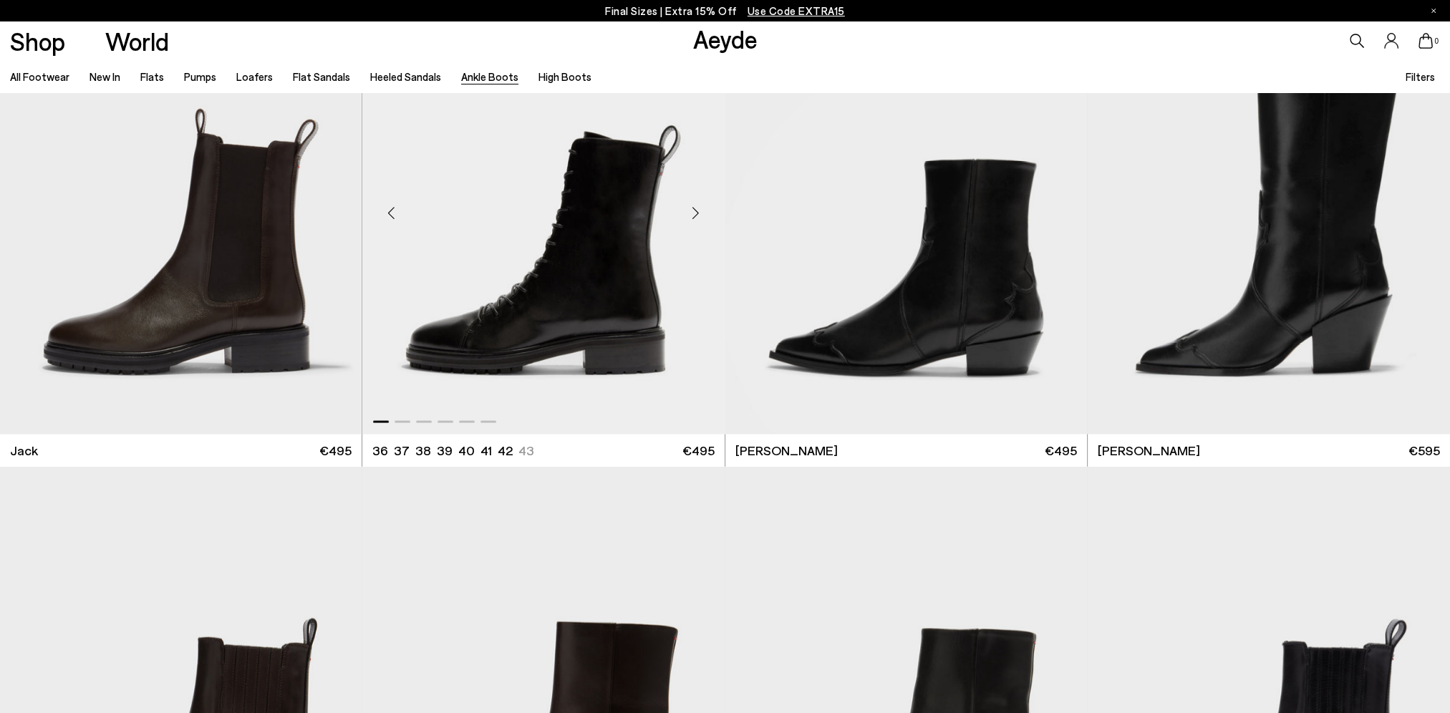
scroll to position [3437, 0]
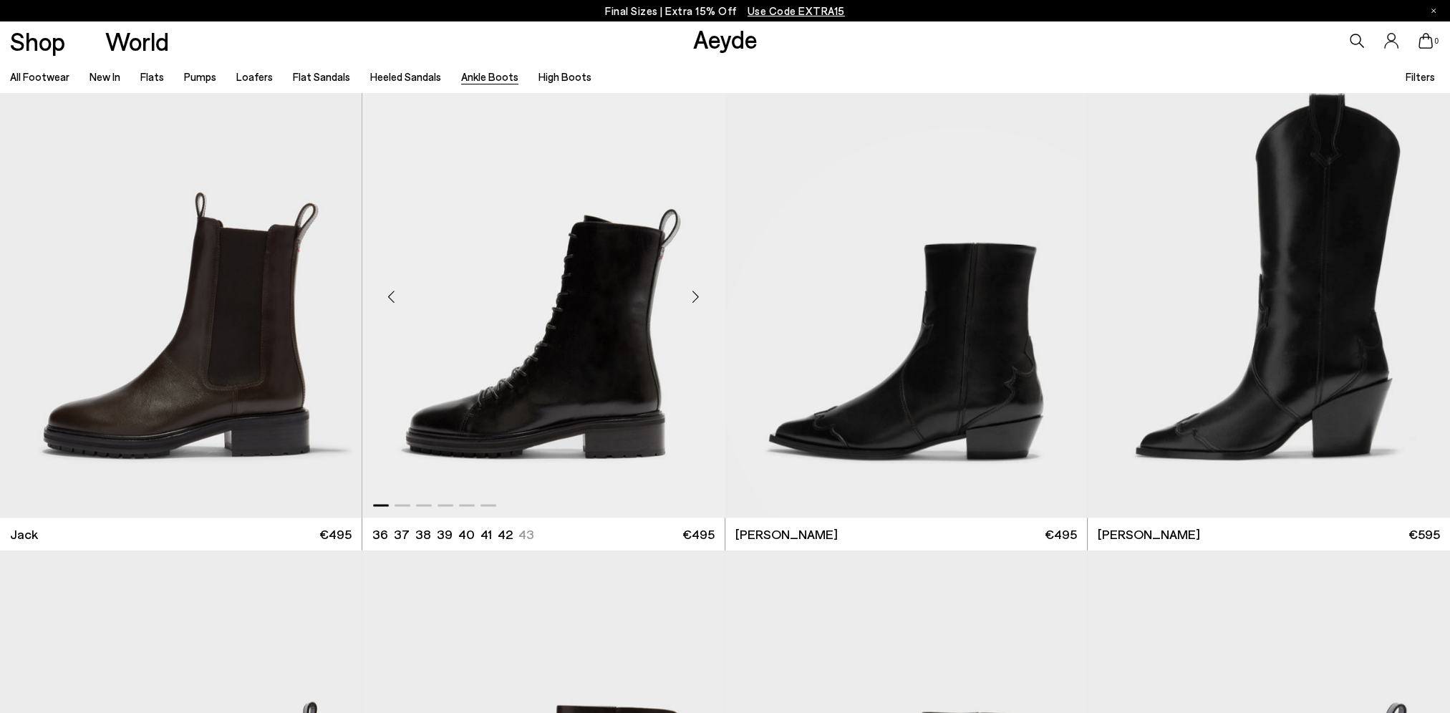
click at [696, 294] on div "Next slide" at bounding box center [695, 295] width 43 height 43
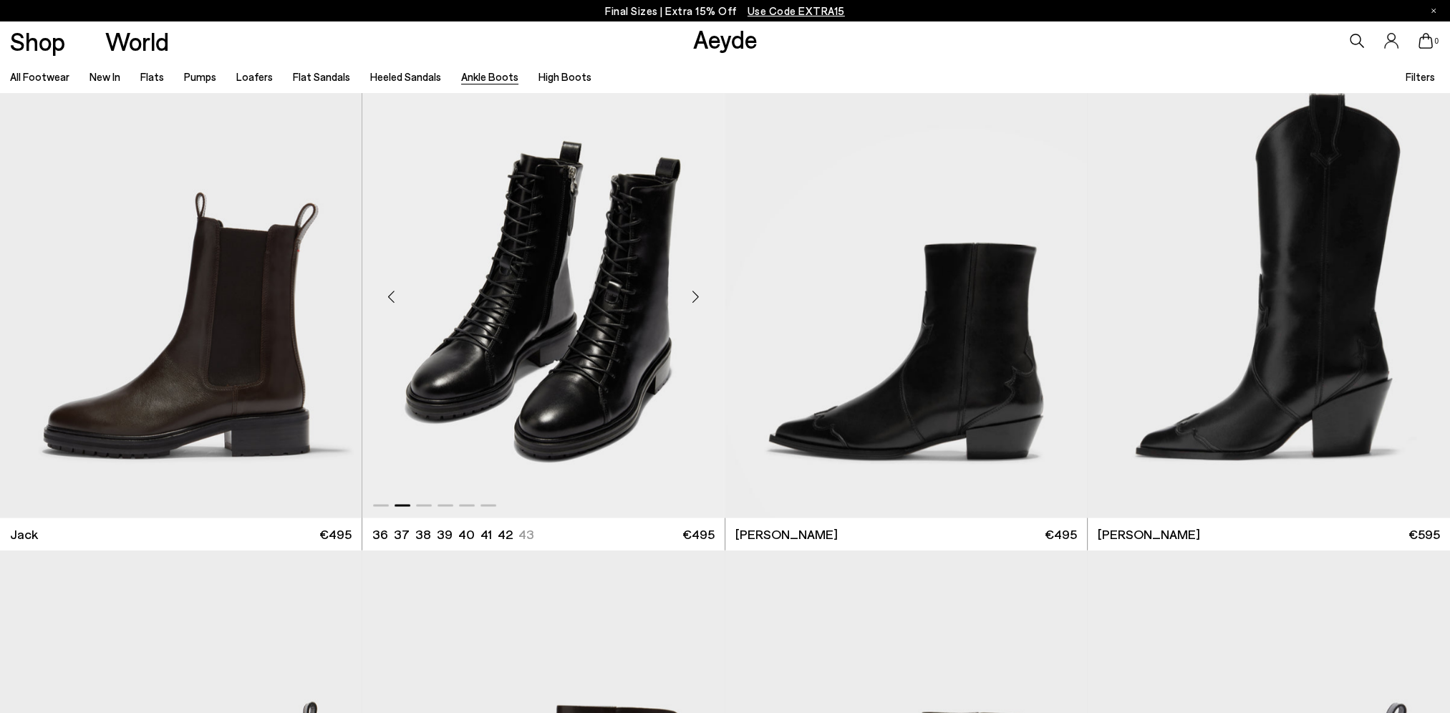
click at [696, 294] on div "Next slide" at bounding box center [695, 295] width 43 height 43
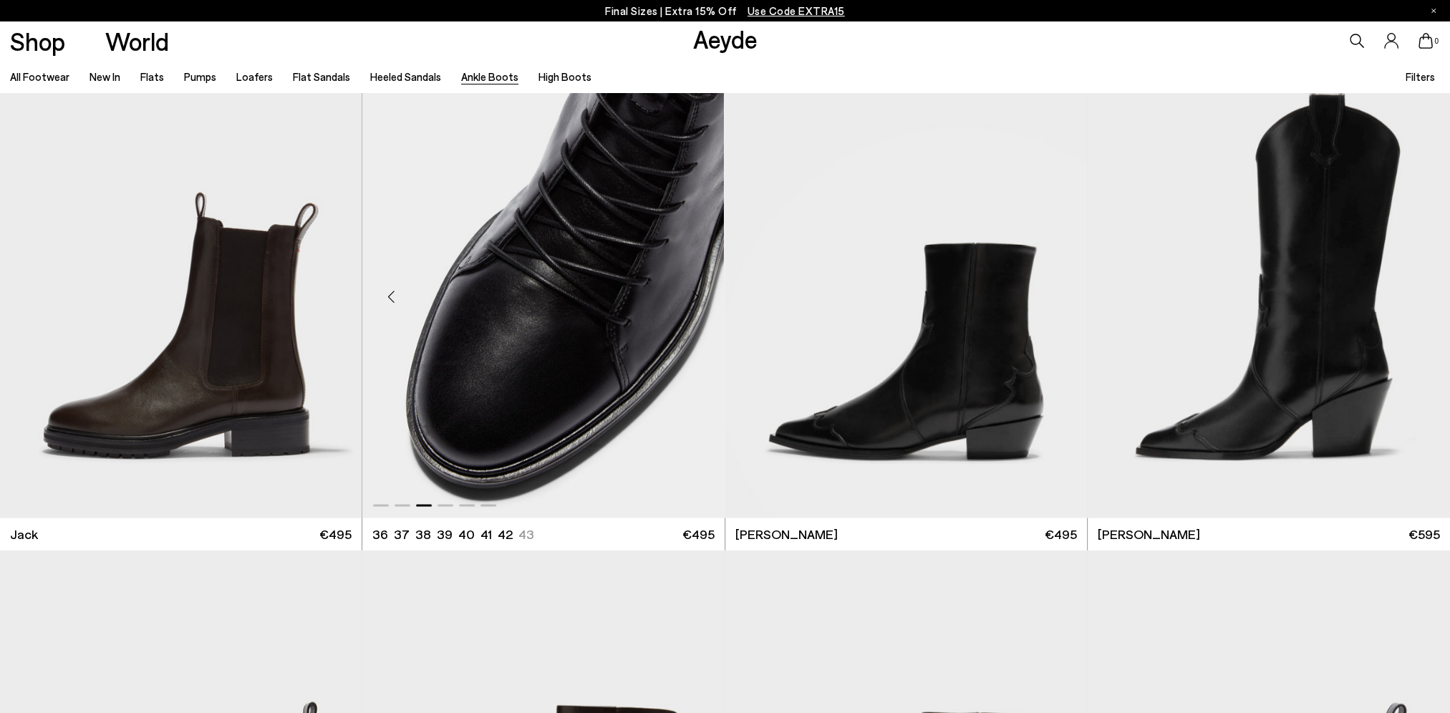
click at [696, 294] on div "Next slide" at bounding box center [695, 295] width 43 height 43
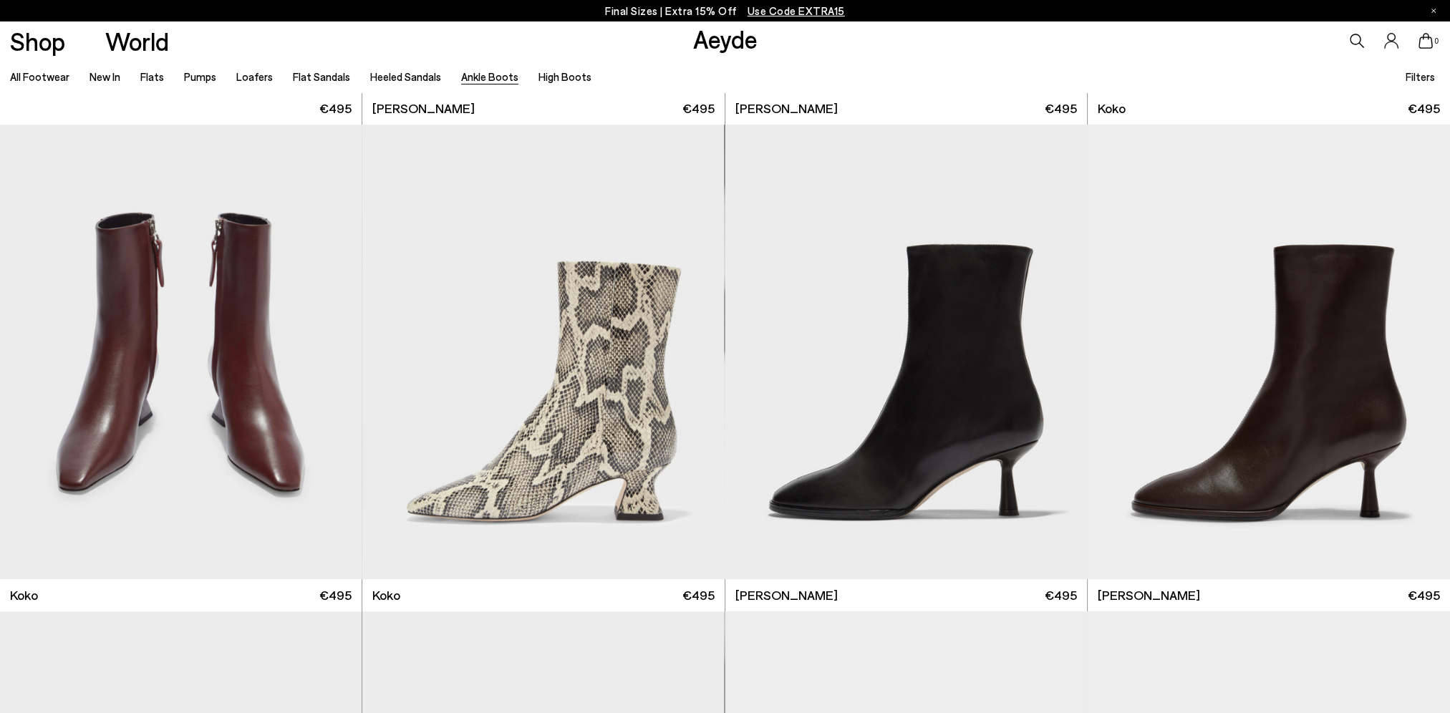
scroll to position [954, 0]
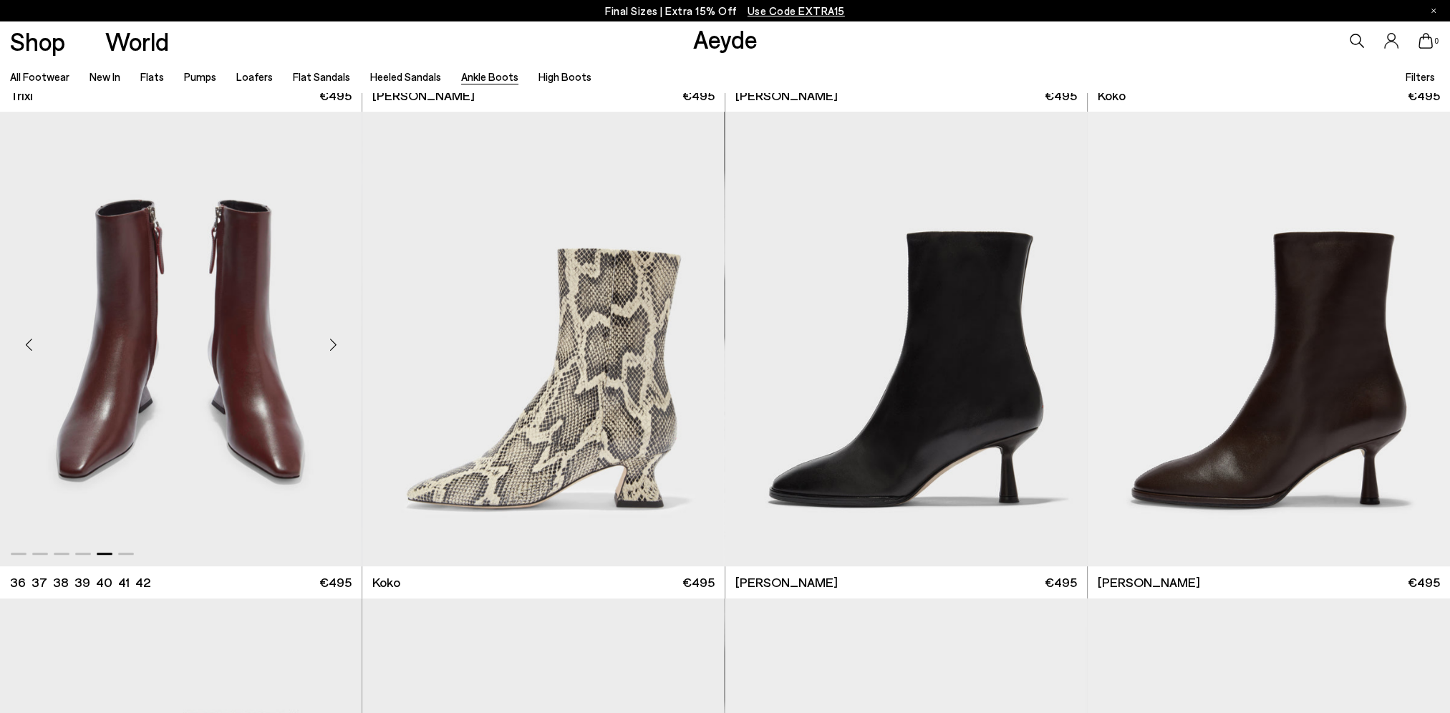
click at [329, 339] on div "Next slide" at bounding box center [332, 344] width 43 height 43
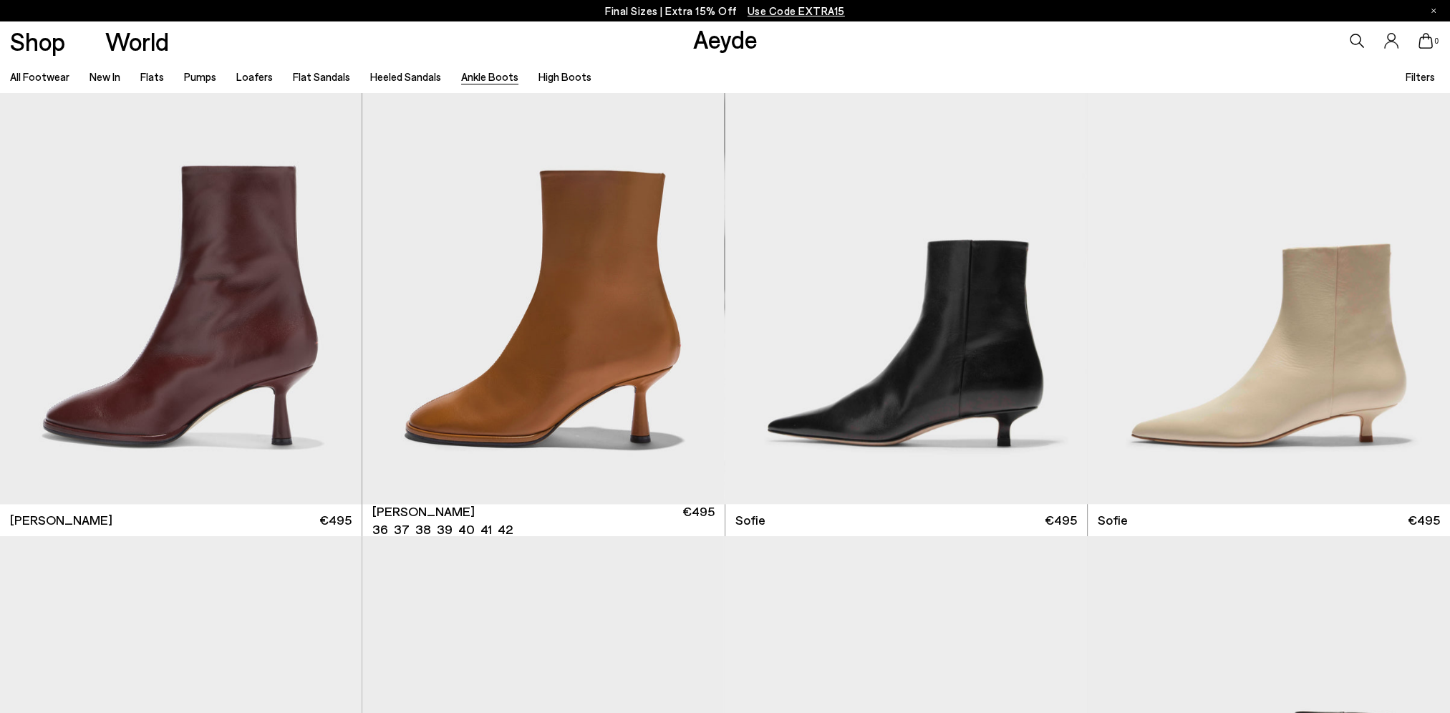
scroll to position [1527, 0]
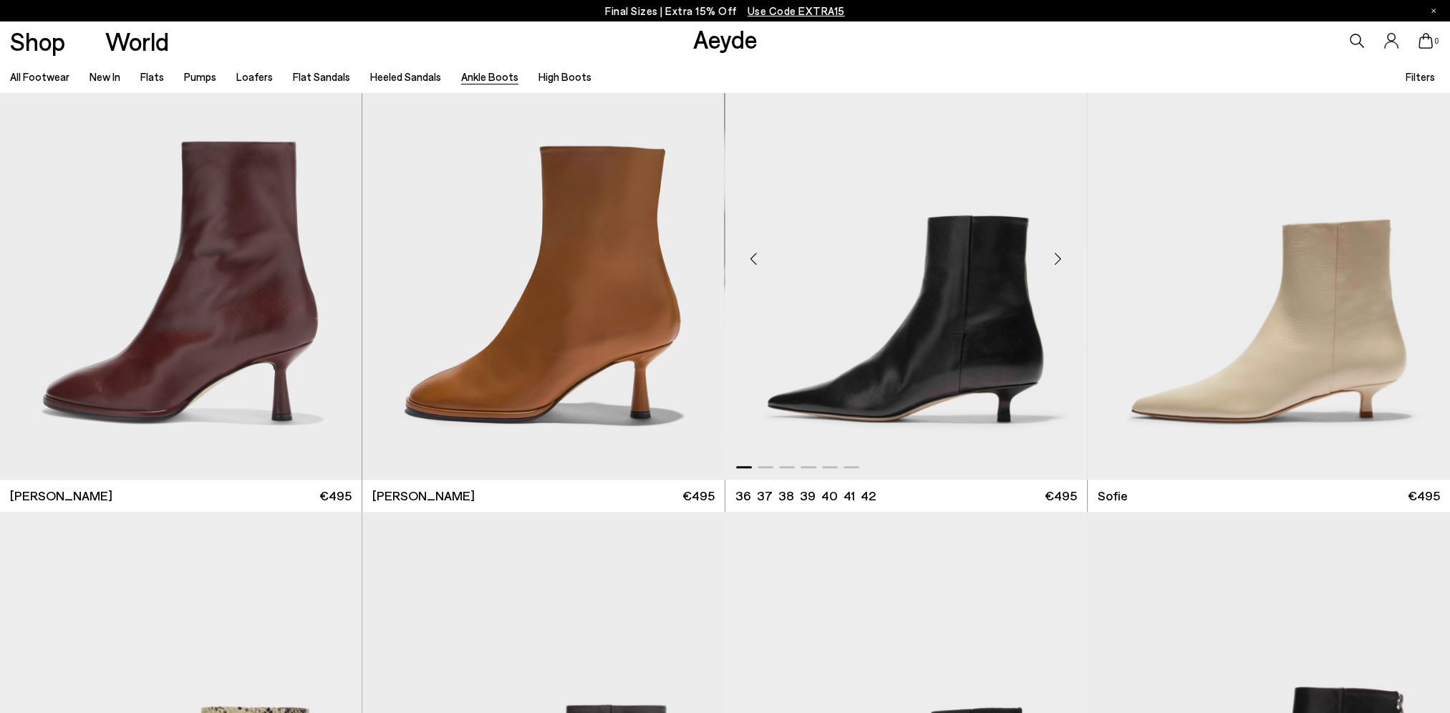
click at [1055, 263] on div "Next slide" at bounding box center [1058, 258] width 43 height 43
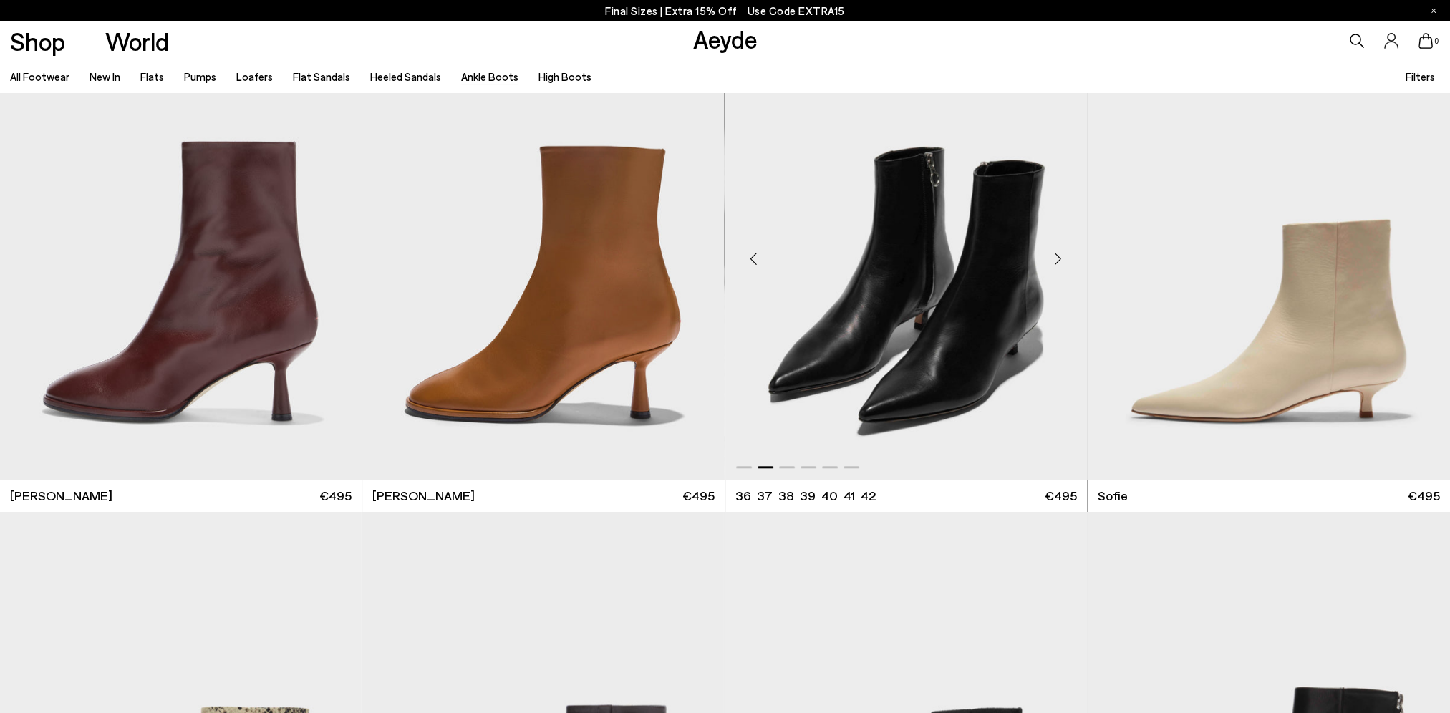
click at [1055, 263] on div "Next slide" at bounding box center [1058, 258] width 43 height 43
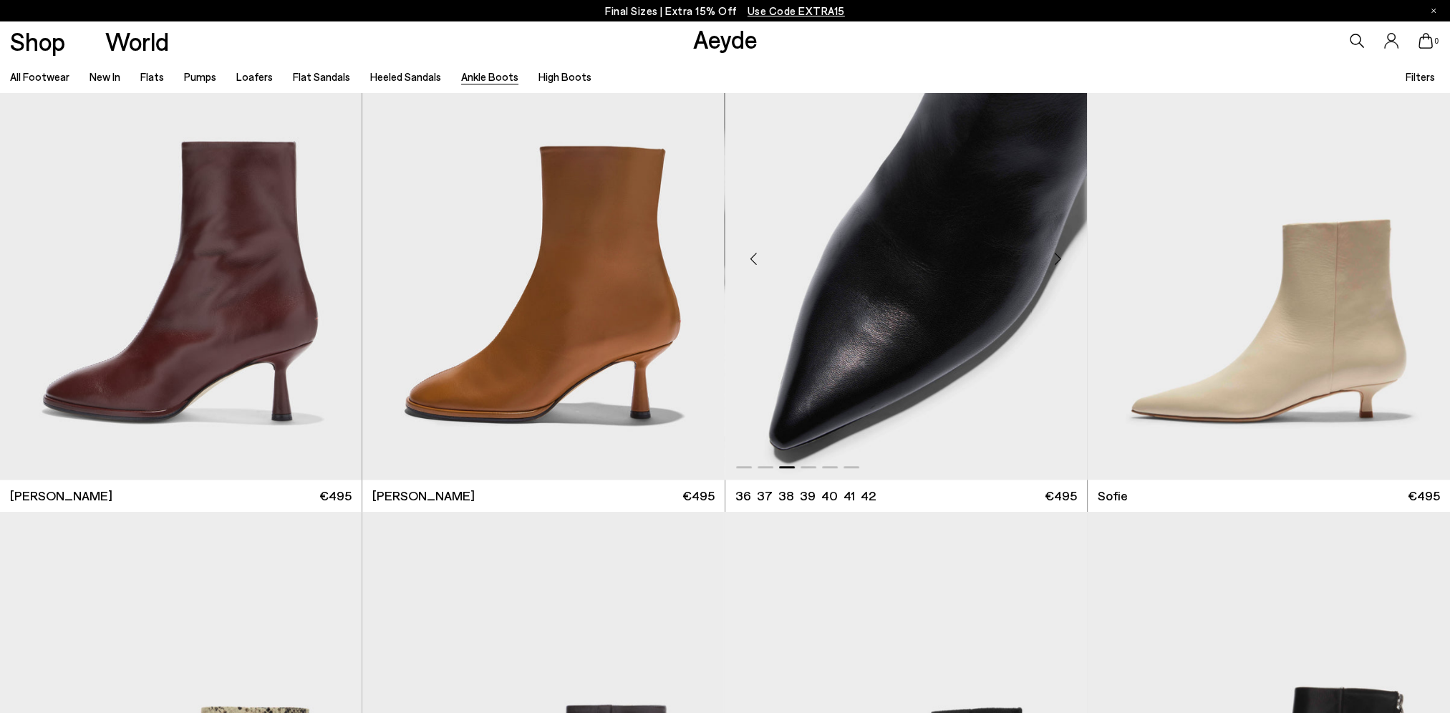
click at [1055, 263] on div "Next slide" at bounding box center [1058, 258] width 43 height 43
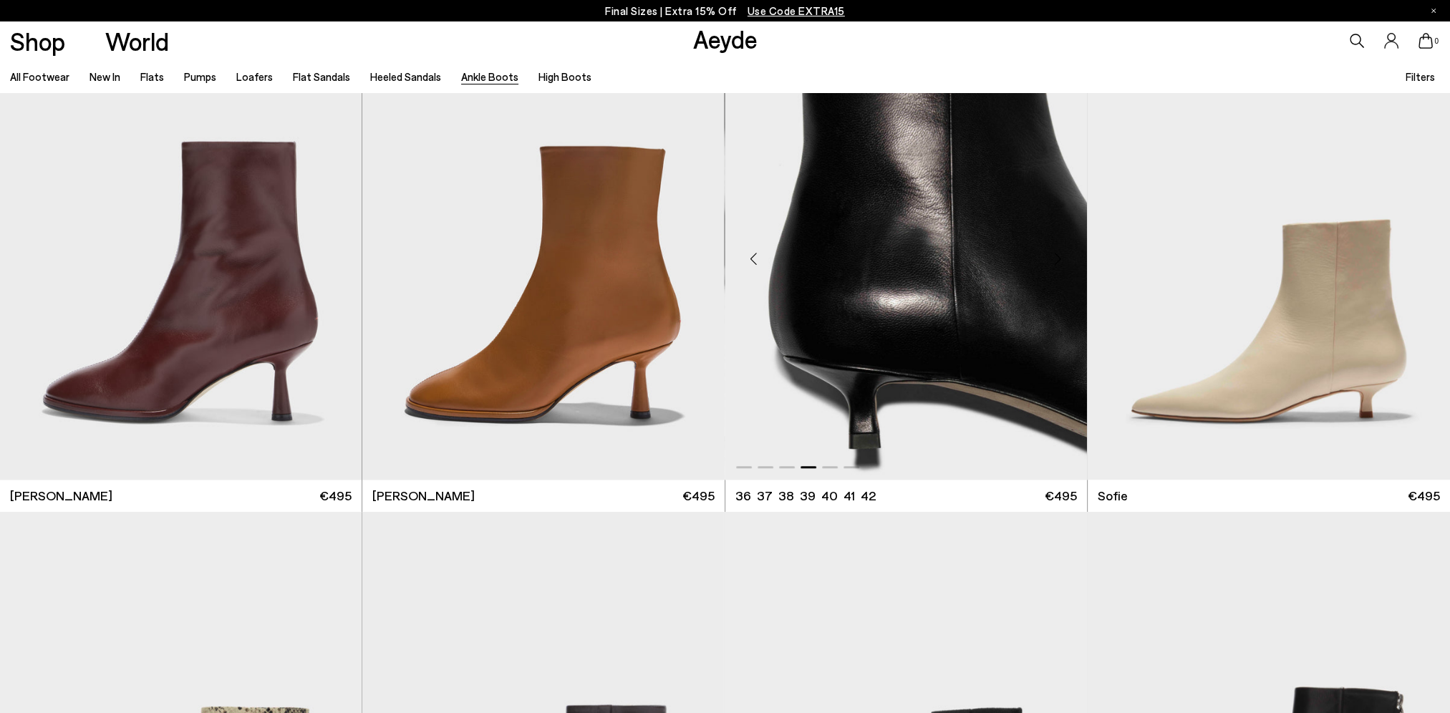
click at [1055, 263] on div "Next slide" at bounding box center [1058, 258] width 43 height 43
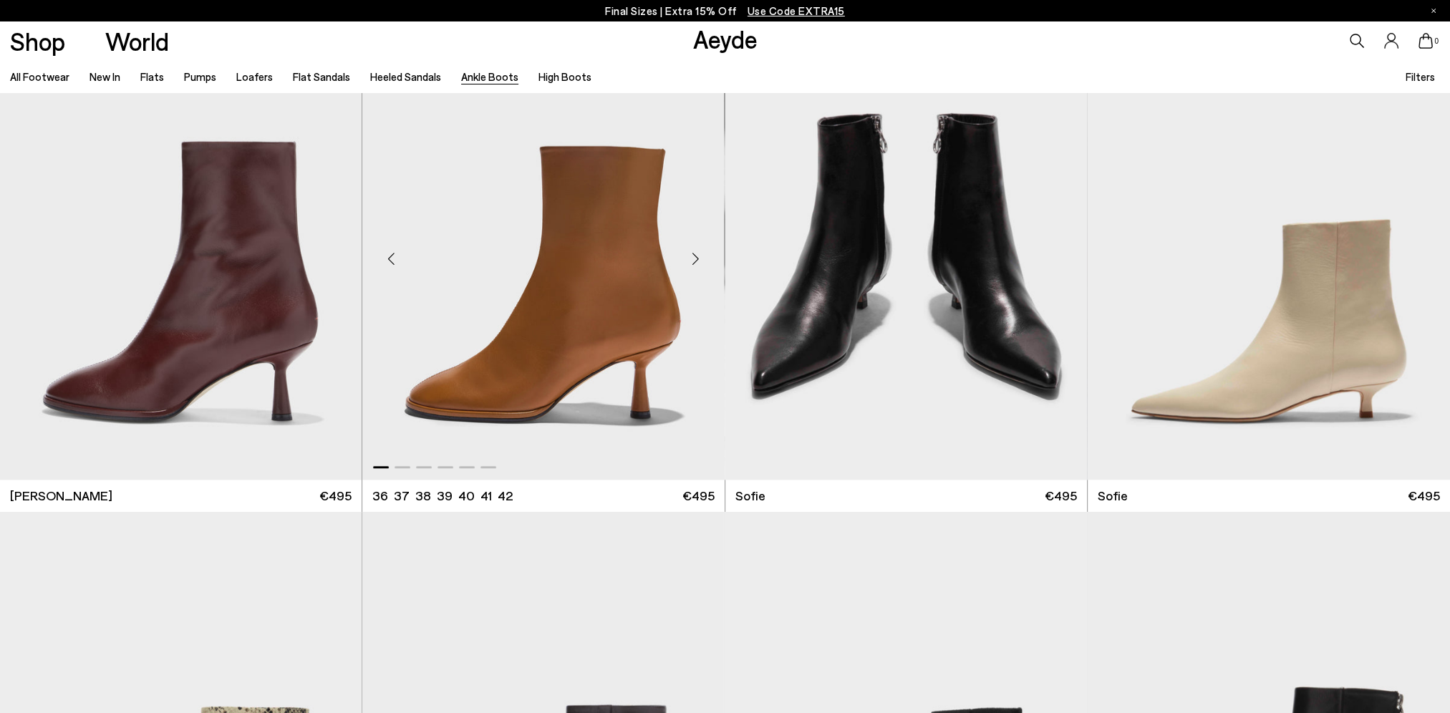
click at [696, 254] on div "Next slide" at bounding box center [695, 258] width 43 height 43
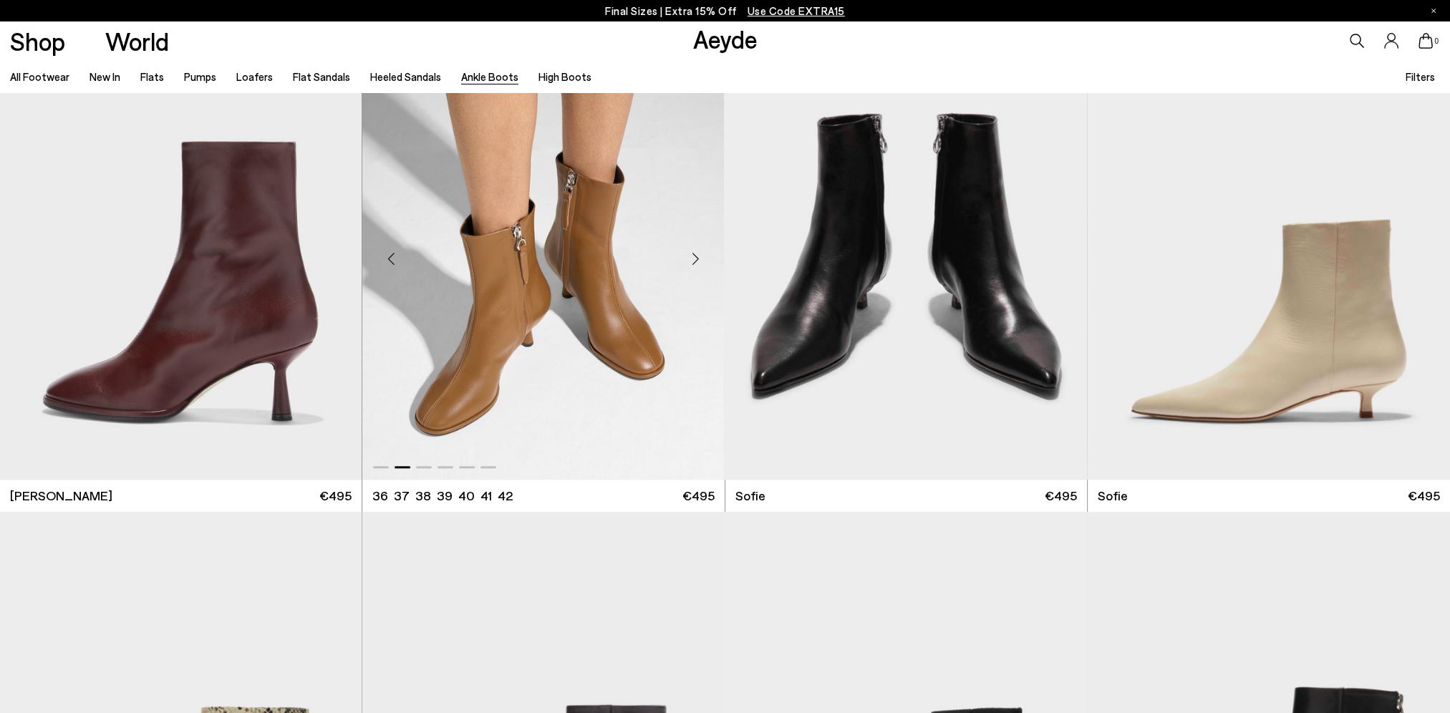
click at [696, 254] on div "Next slide" at bounding box center [695, 258] width 43 height 43
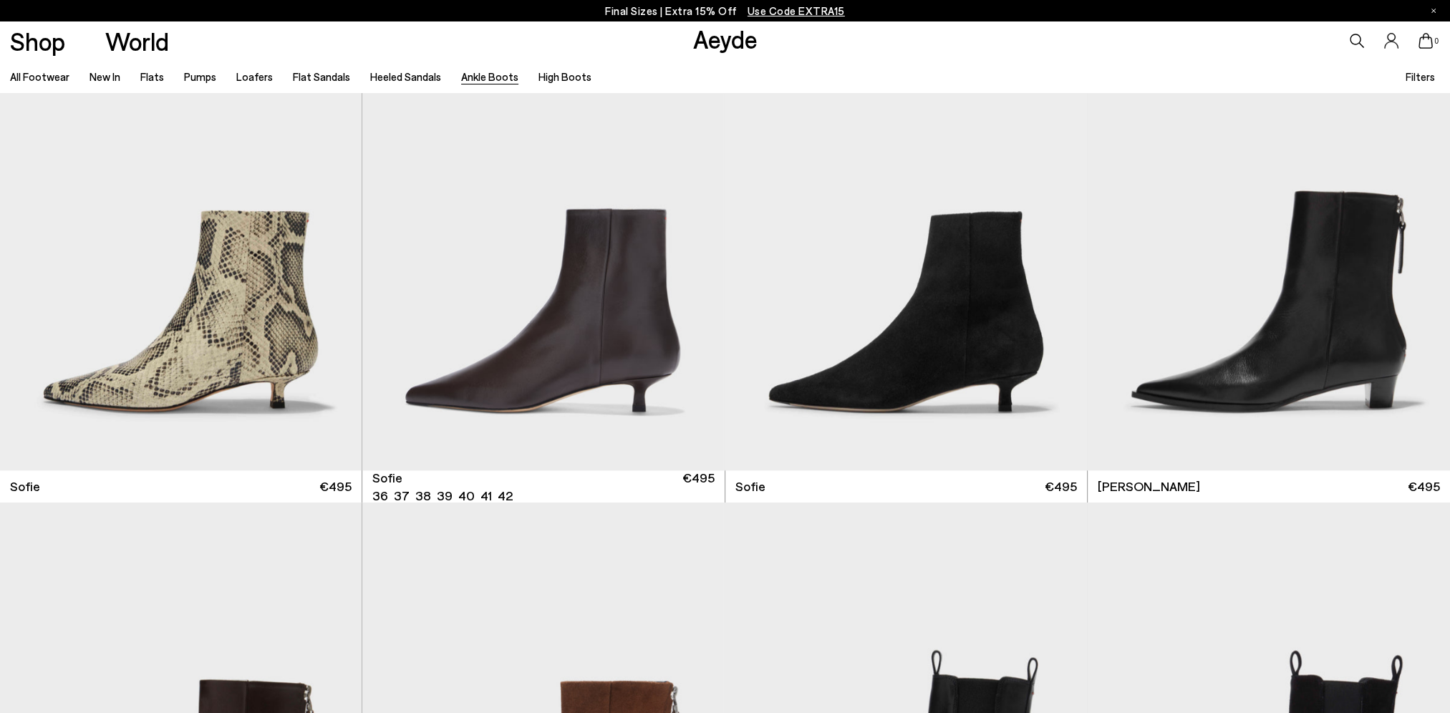
scroll to position [2387, 0]
